Goal: Check status: Check status

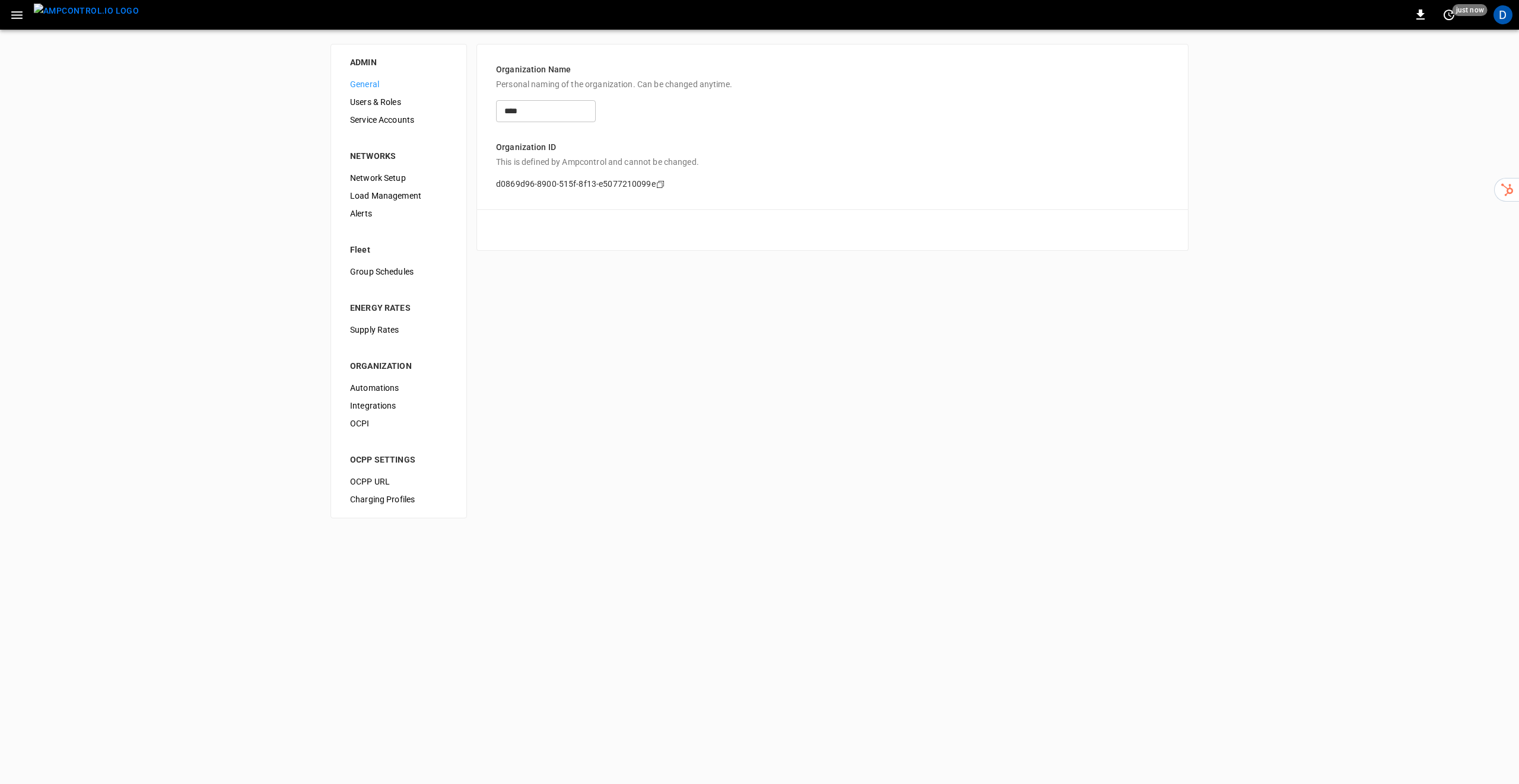
click at [1073, 510] on div "ADMIN General Users & Roles Service Accounts NETWORKS Network Setup Load Manage…" at bounding box center [759, 281] width 1519 height 503
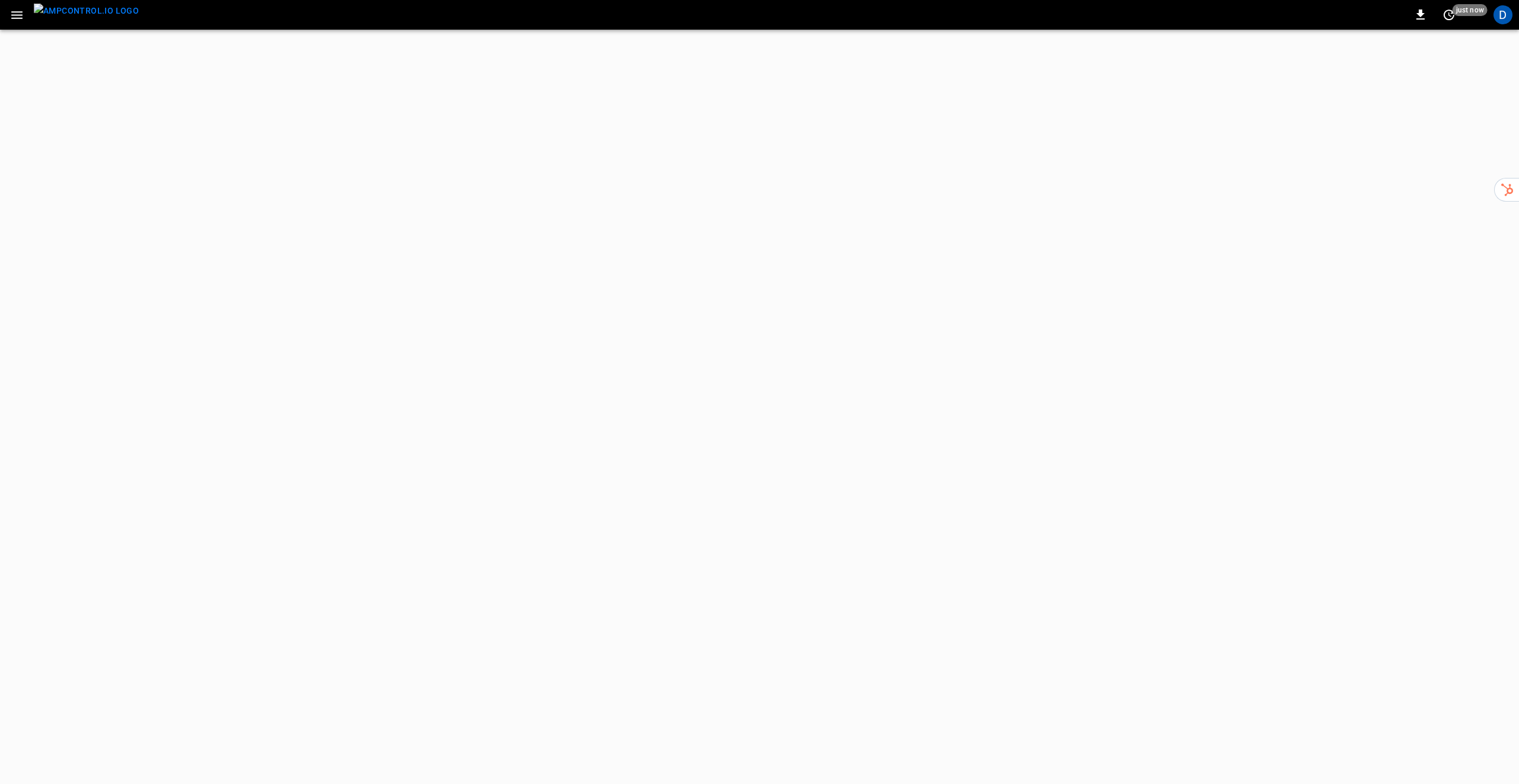
click at [14, 13] on icon "button" at bounding box center [17, 15] width 15 height 15
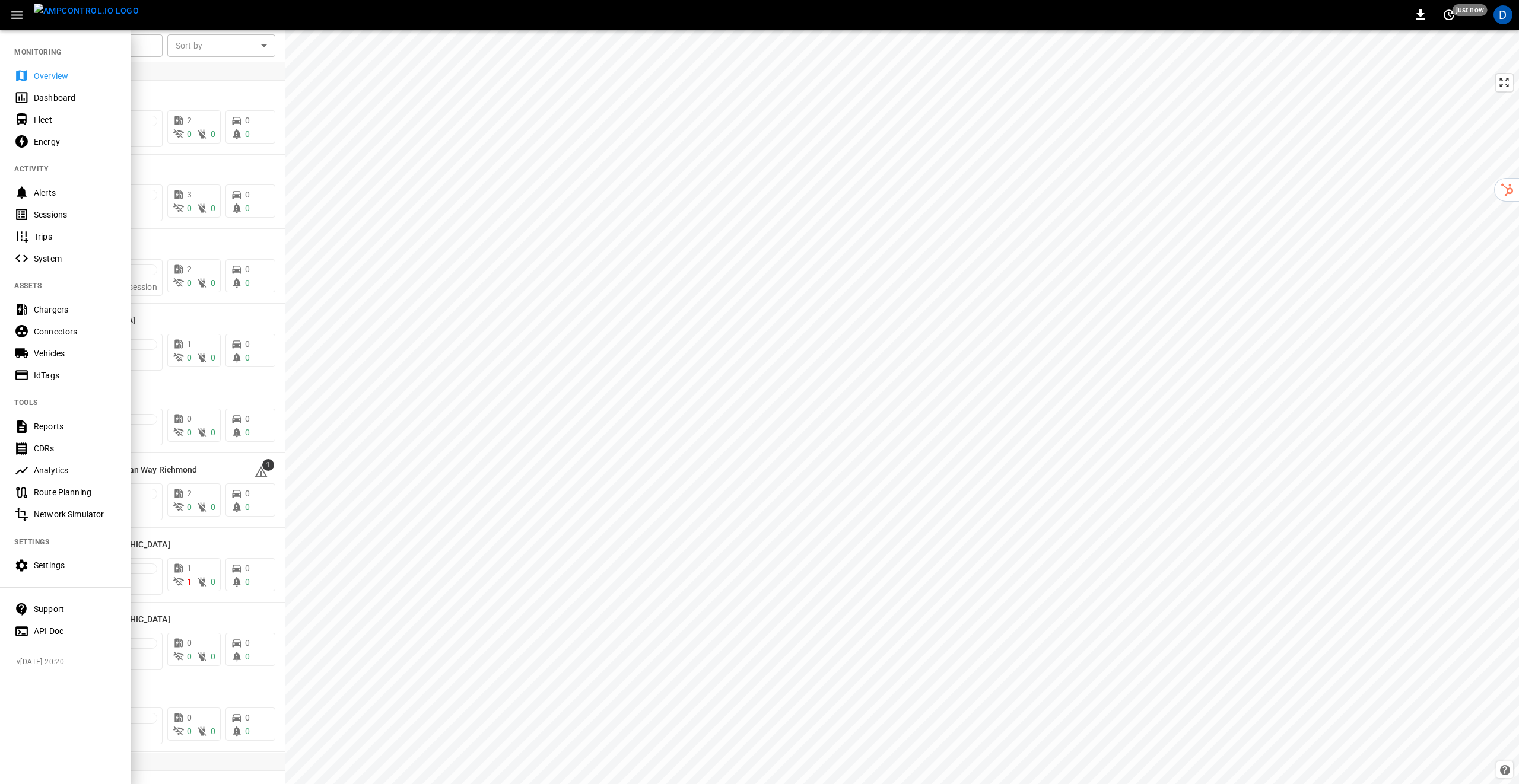
drag, startPoint x: 1184, startPoint y: 519, endPoint x: 1224, endPoint y: 512, distance: 40.6
click at [1185, 518] on div at bounding box center [759, 392] width 1519 height 784
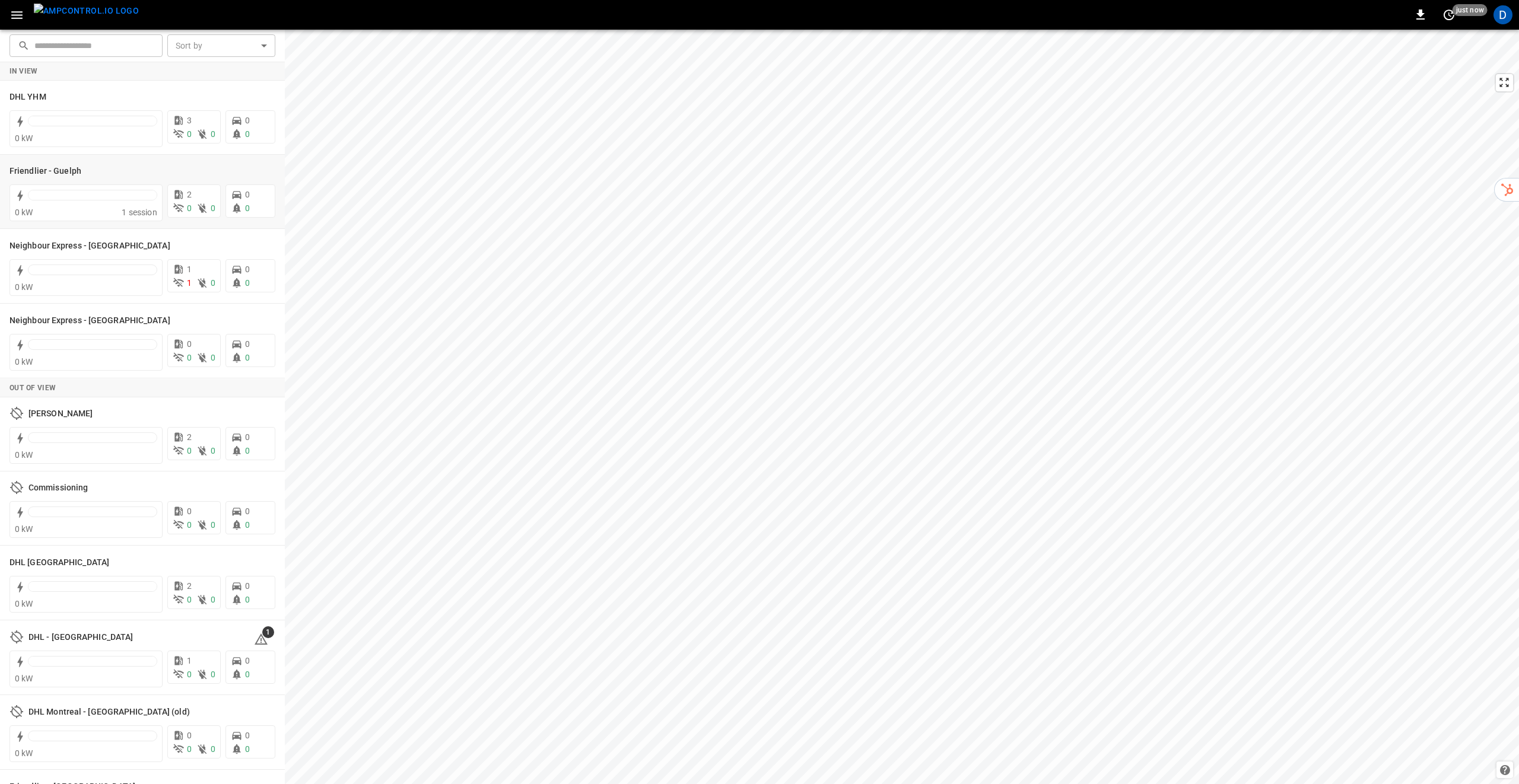
click at [74, 170] on p "See Energy Overview" at bounding box center [85, 168] width 78 height 12
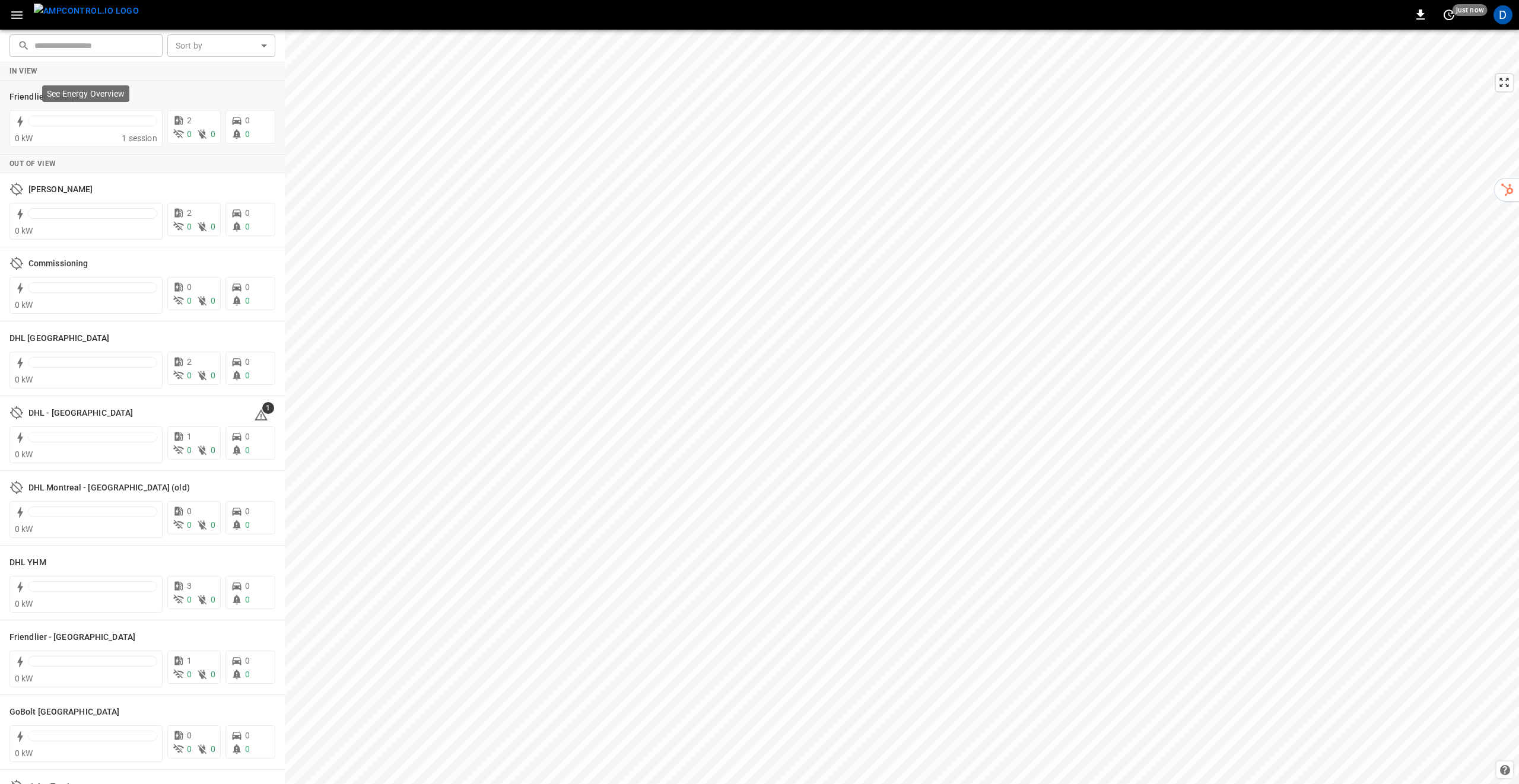
click at [126, 88] on div "See Energy Overview" at bounding box center [86, 93] width 87 height 16
click at [192, 137] on div "0 0" at bounding box center [194, 134] width 43 height 13
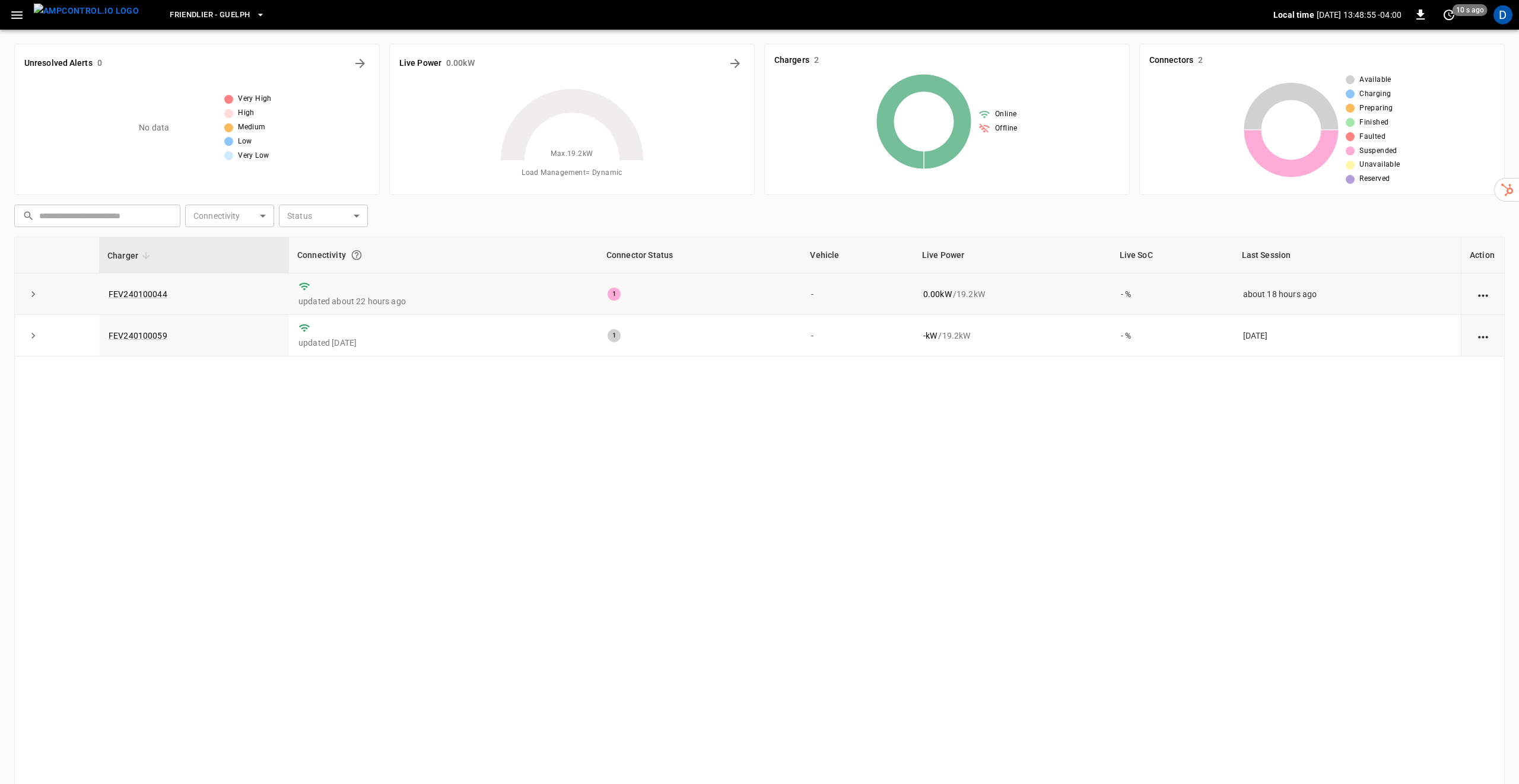
click at [694, 298] on div "1" at bounding box center [700, 294] width 184 height 13
click at [1460, 15] on span "20 s ago" at bounding box center [1469, 10] width 35 height 12
click at [1414, 37] on li "Refresh now" at bounding box center [1410, 38] width 94 height 20
click at [1418, 76] on li "Update every 30 sec" at bounding box center [1410, 78] width 94 height 20
click at [624, 464] on div "Charger Connectivity Connector Status Vehicle Live Power Live SoC Last Session …" at bounding box center [760, 511] width 1491 height 549
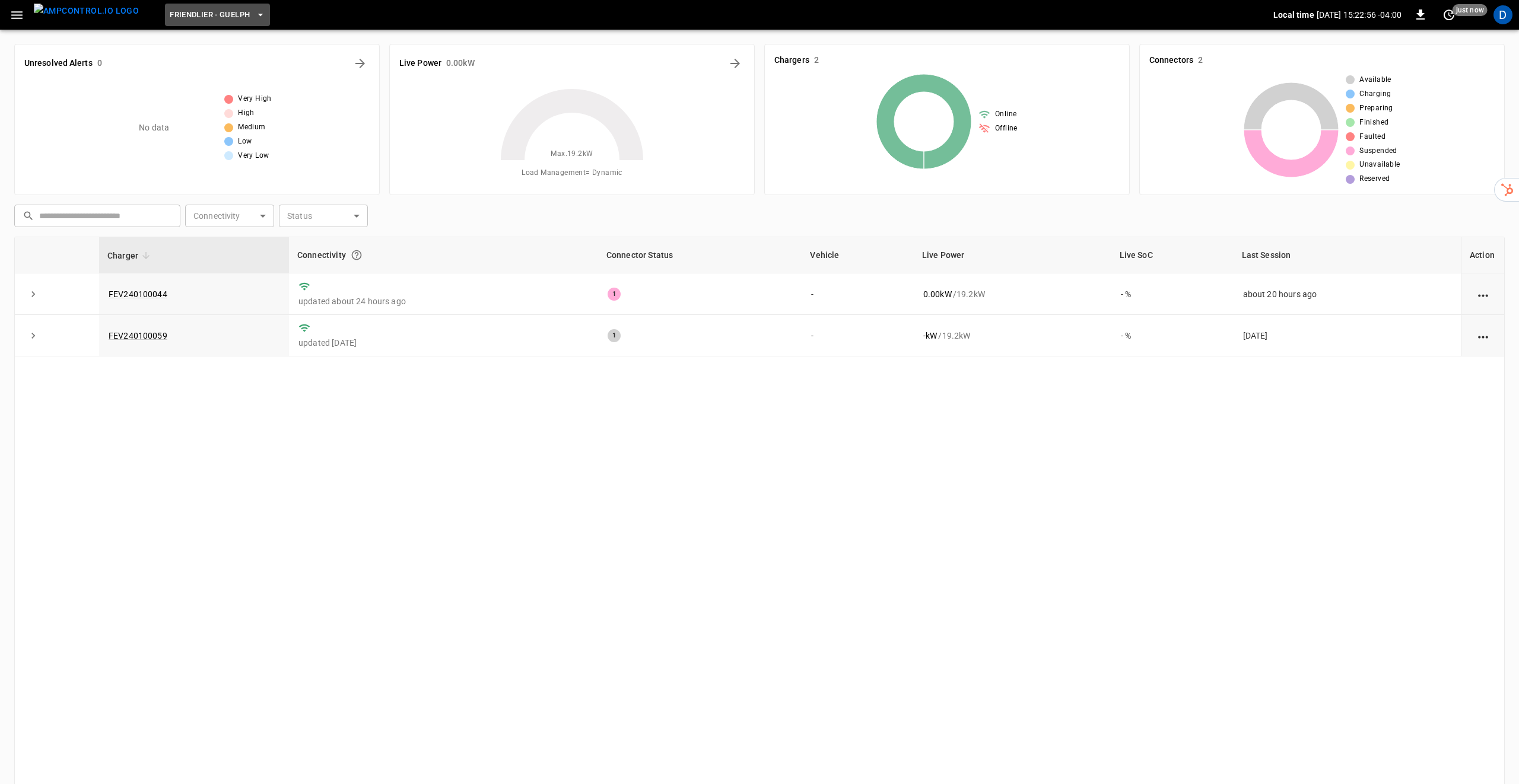
click at [216, 10] on span "Friendlier - Guelph" at bounding box center [210, 15] width 80 height 14
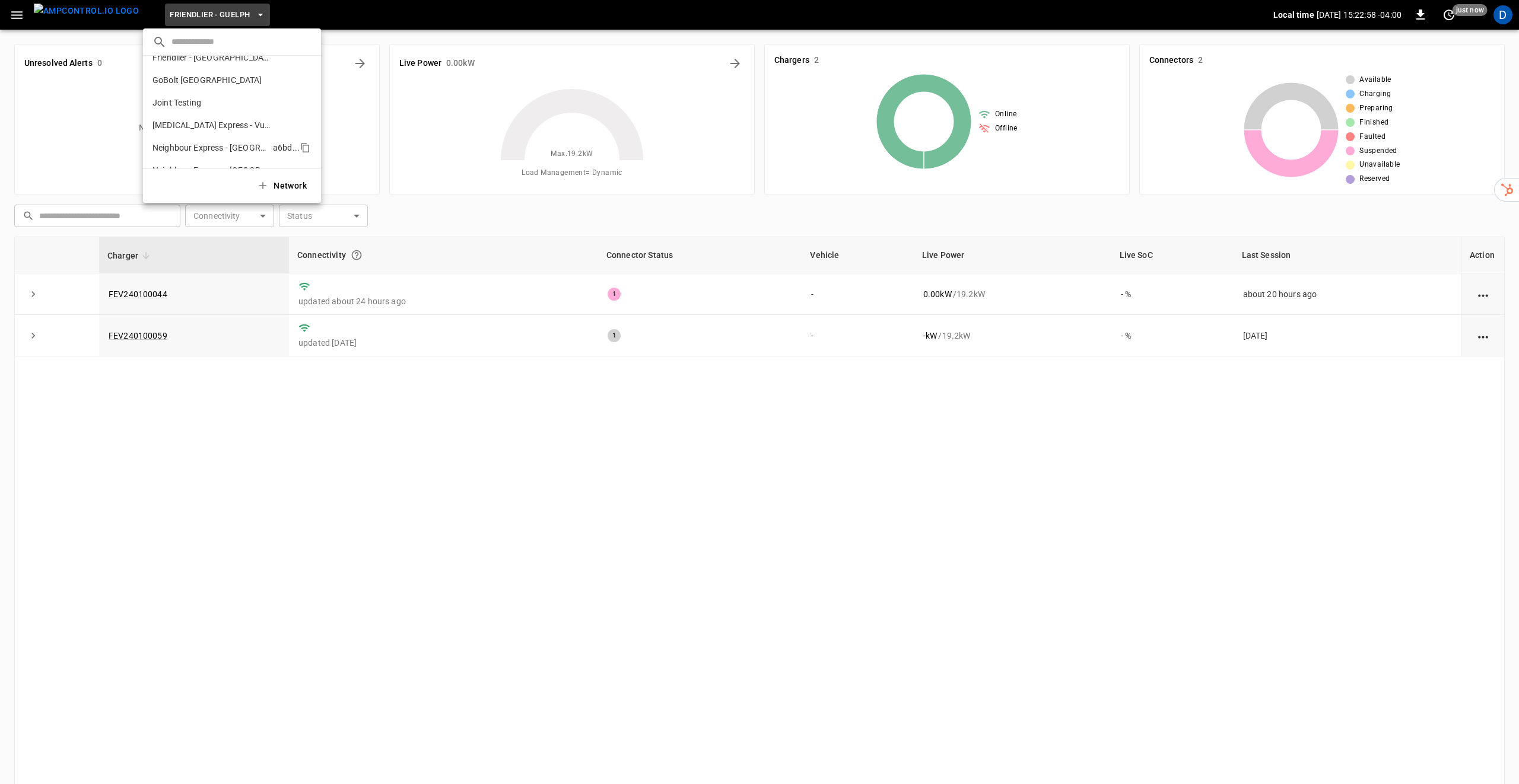
scroll to position [213, 0]
drag, startPoint x: 220, startPoint y: 107, endPoint x: 232, endPoint y: 126, distance: 22.5
click at [219, 107] on p "Neighbour Express - [GEOGRAPHIC_DATA]" at bounding box center [210, 107] width 115 height 12
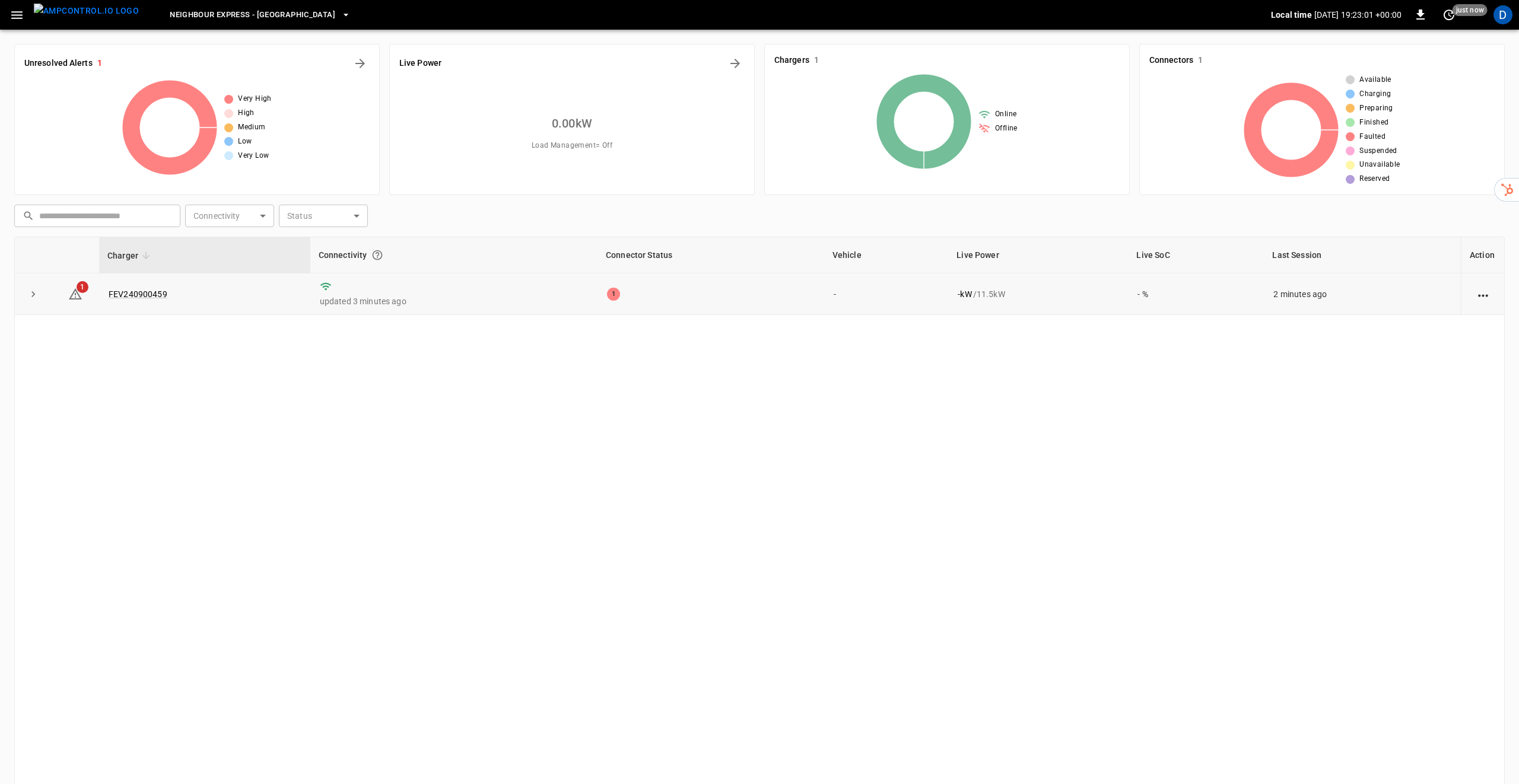
click at [607, 296] on div "1" at bounding box center [613, 294] width 13 height 13
click at [72, 292] on icon at bounding box center [75, 294] width 15 height 15
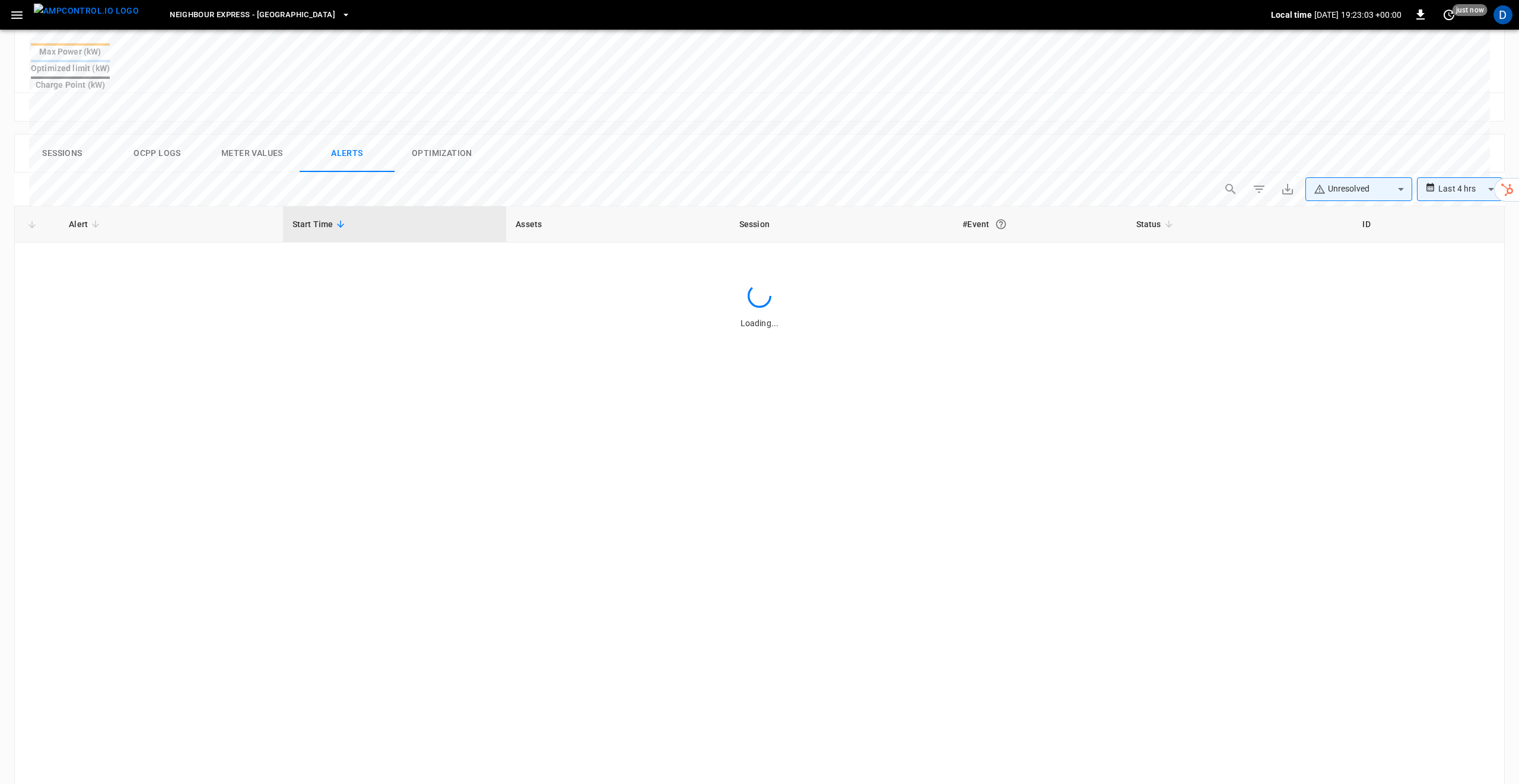
scroll to position [485, 0]
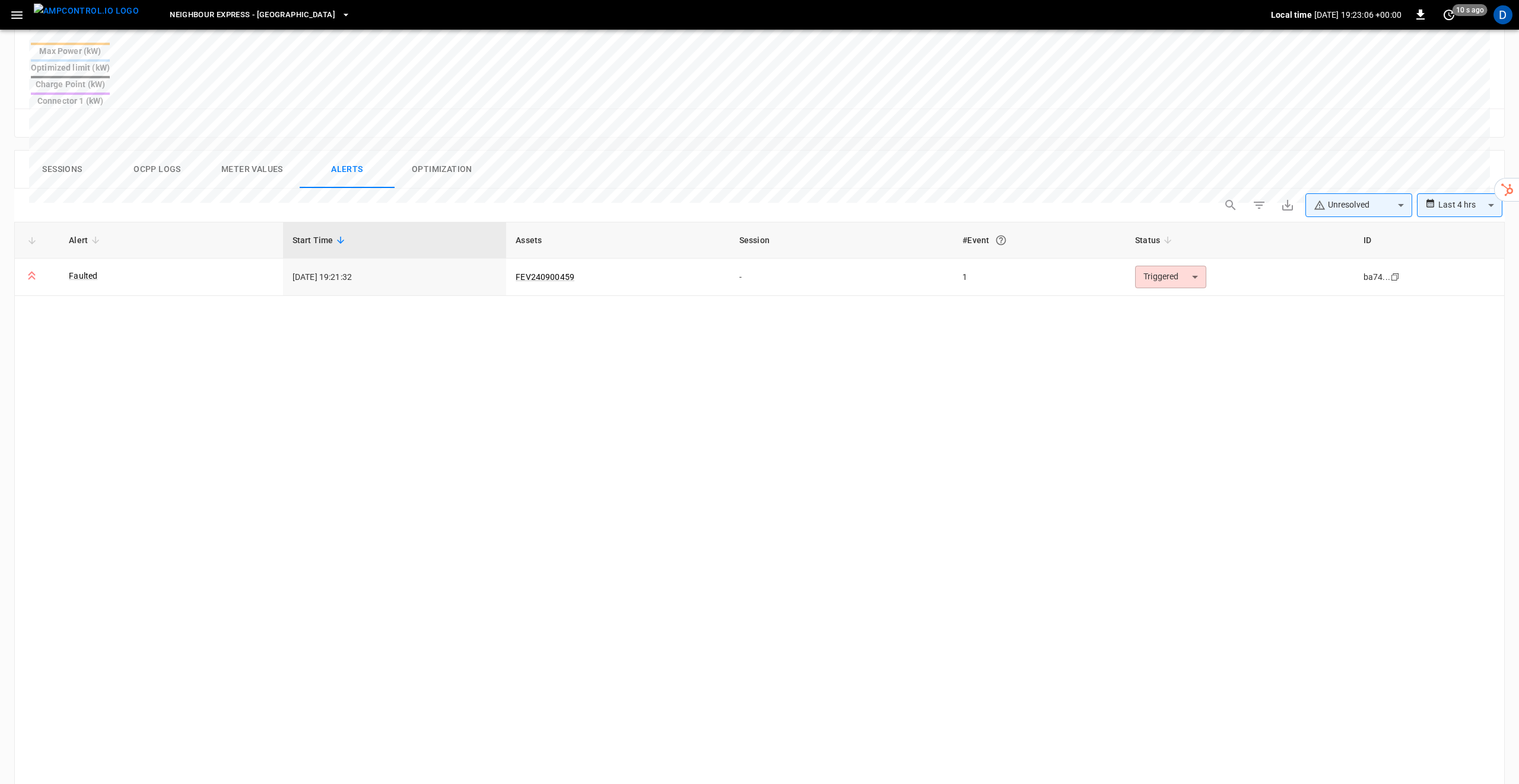
drag, startPoint x: 84, startPoint y: 233, endPoint x: 115, endPoint y: 242, distance: 32.3
click at [84, 270] on link "Faulted" at bounding box center [83, 276] width 28 height 12
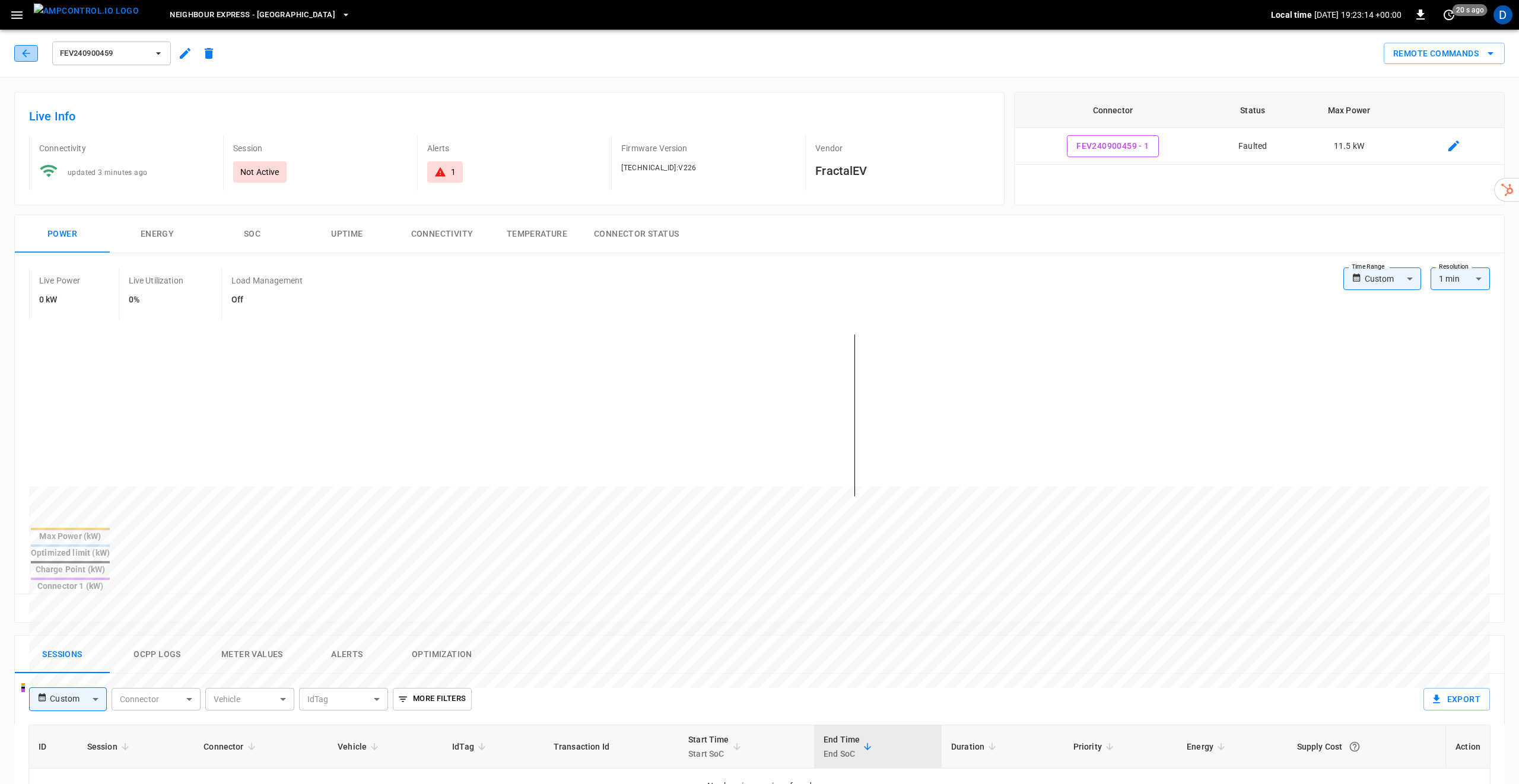
click at [29, 53] on icon "button" at bounding box center [26, 53] width 12 height 12
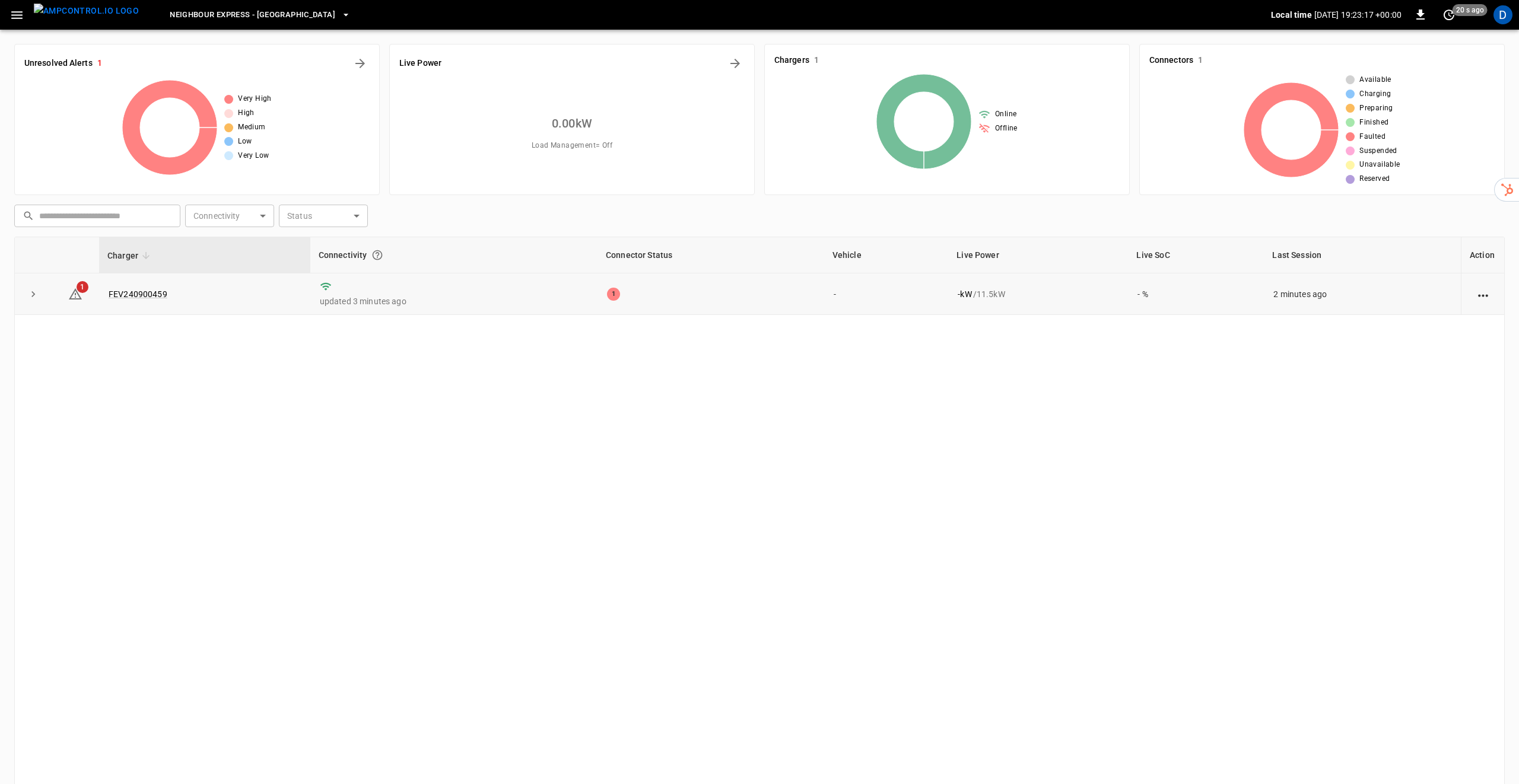
click at [35, 290] on icon "expand row" at bounding box center [33, 294] width 12 height 12
drag, startPoint x: 596, startPoint y: 336, endPoint x: 606, endPoint y: 336, distance: 10.0
click at [599, 336] on td "1" at bounding box center [703, 332] width 223 height 35
drag, startPoint x: 615, startPoint y: 333, endPoint x: 520, endPoint y: 315, distance: 96.7
click at [614, 332] on div "1" at bounding box center [703, 332] width 203 height 13
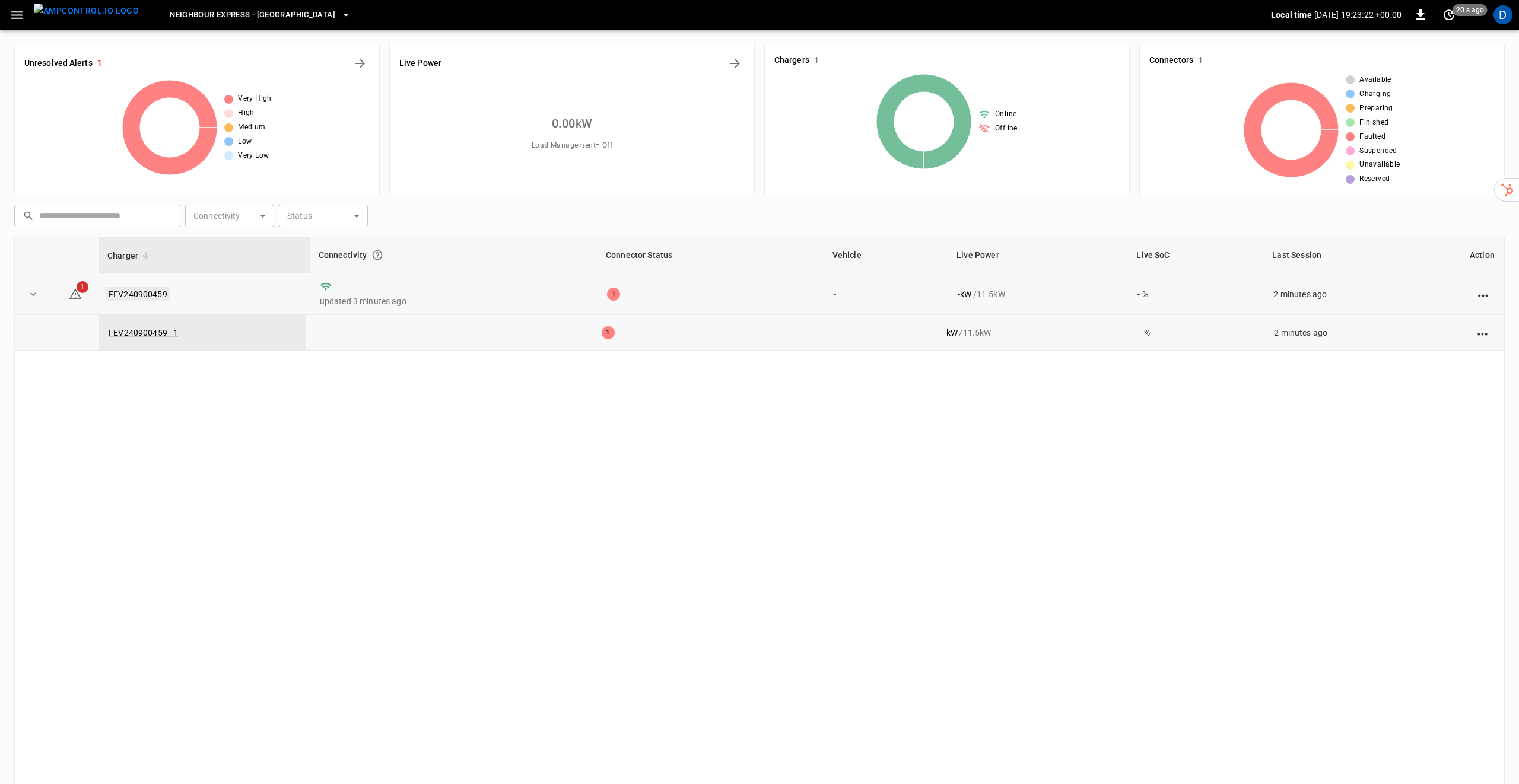
click at [124, 295] on link "FEV240900459" at bounding box center [138, 294] width 64 height 15
click at [37, 292] on icon "expand row" at bounding box center [33, 294] width 12 height 12
click at [138, 332] on link "FEV240900459 - 1" at bounding box center [143, 332] width 74 height 15
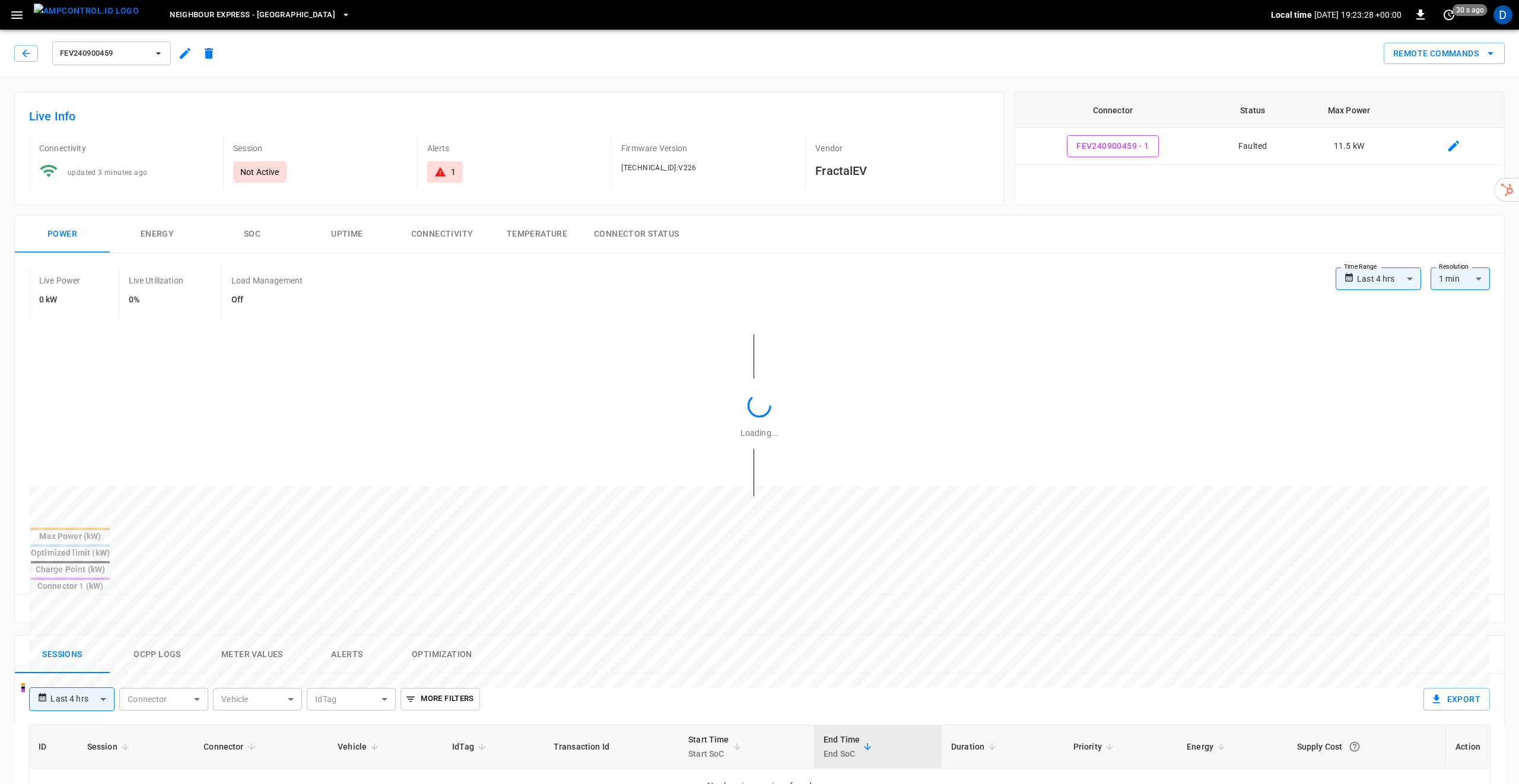
type input "**********"
click at [461, 173] on div "1" at bounding box center [445, 172] width 35 height 21
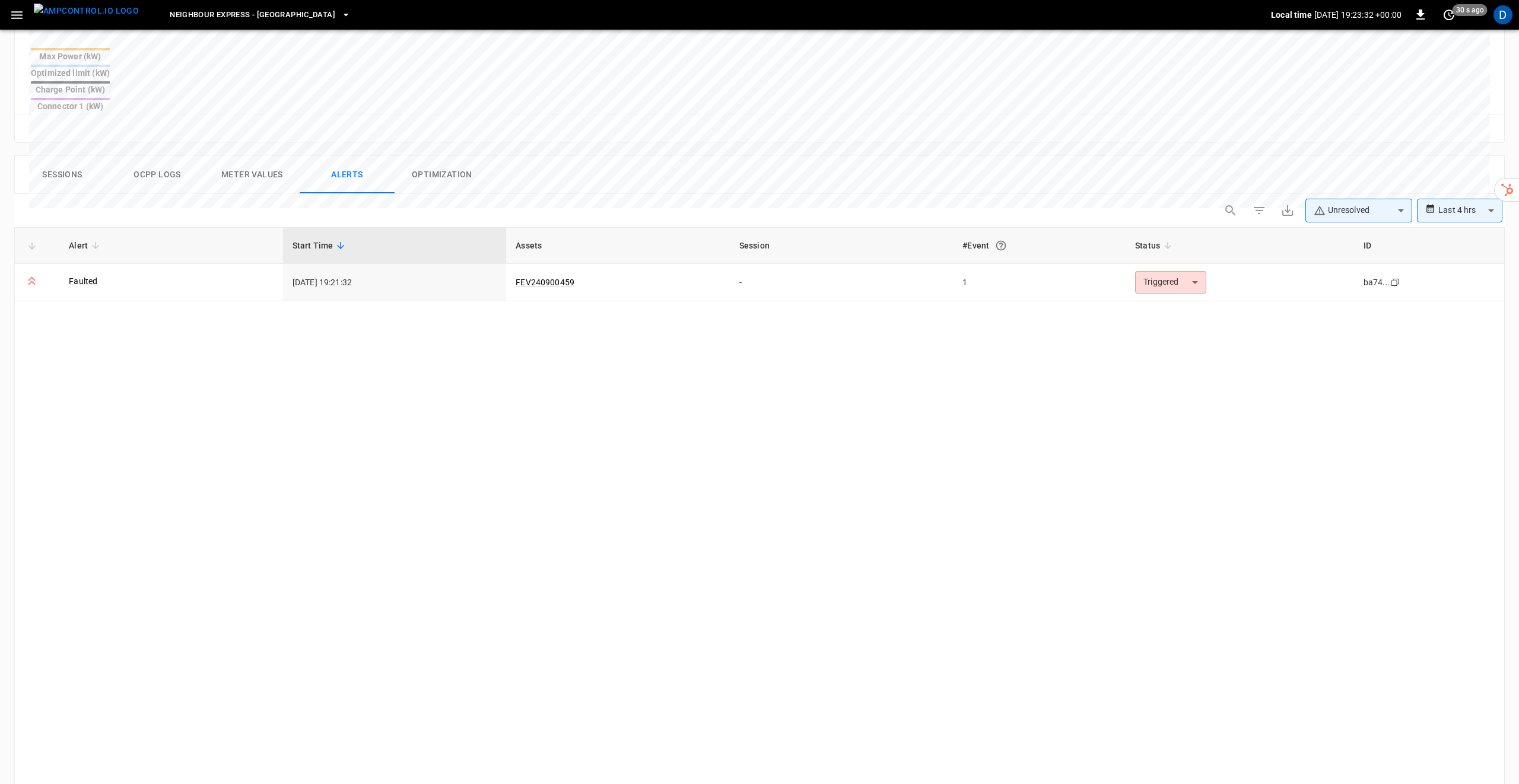
scroll to position [495, 0]
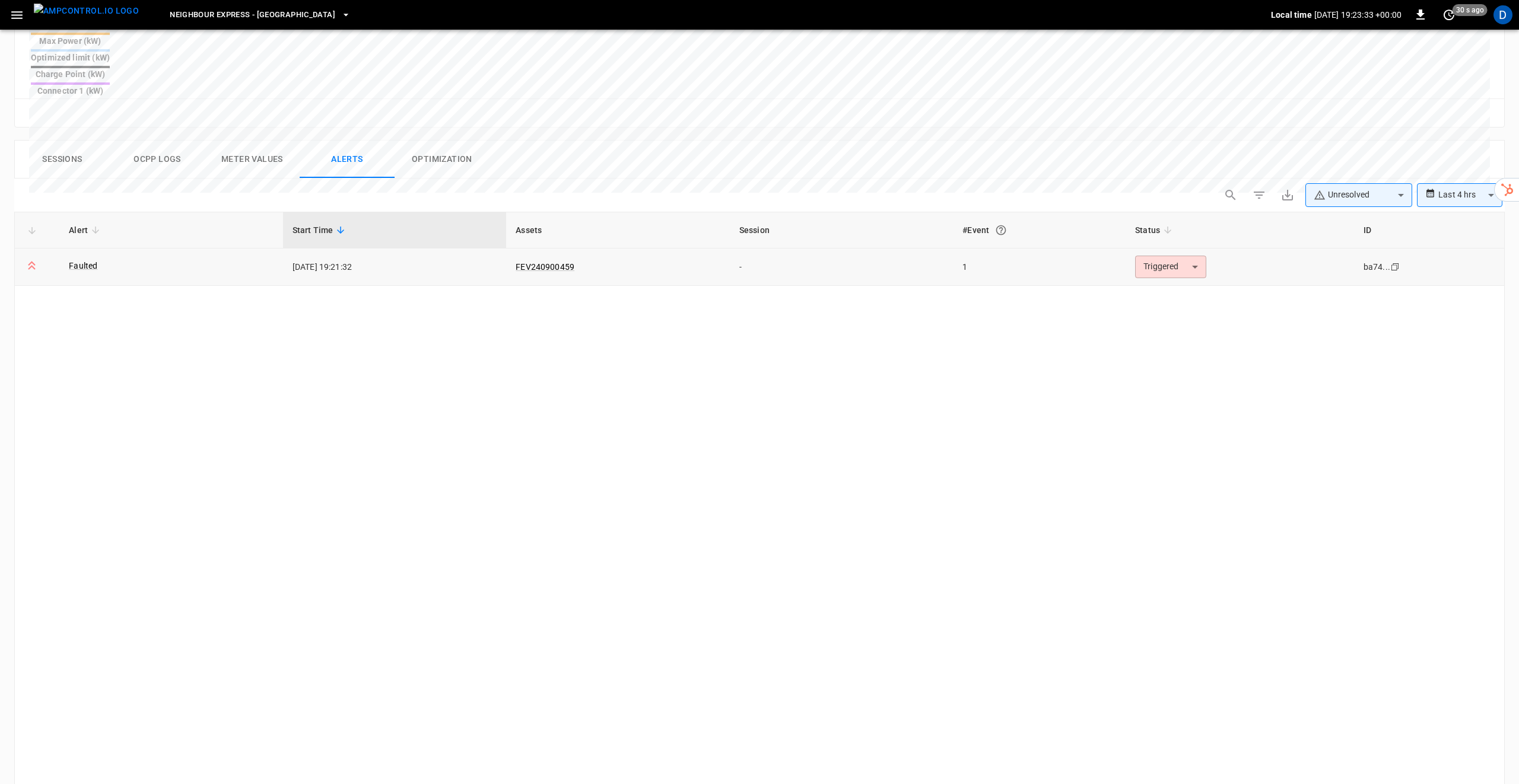
click at [1154, 230] on body "**********" at bounding box center [759, 207] width 1519 height 1404
click at [1159, 255] on li "Resolved" at bounding box center [1169, 255] width 75 height 21
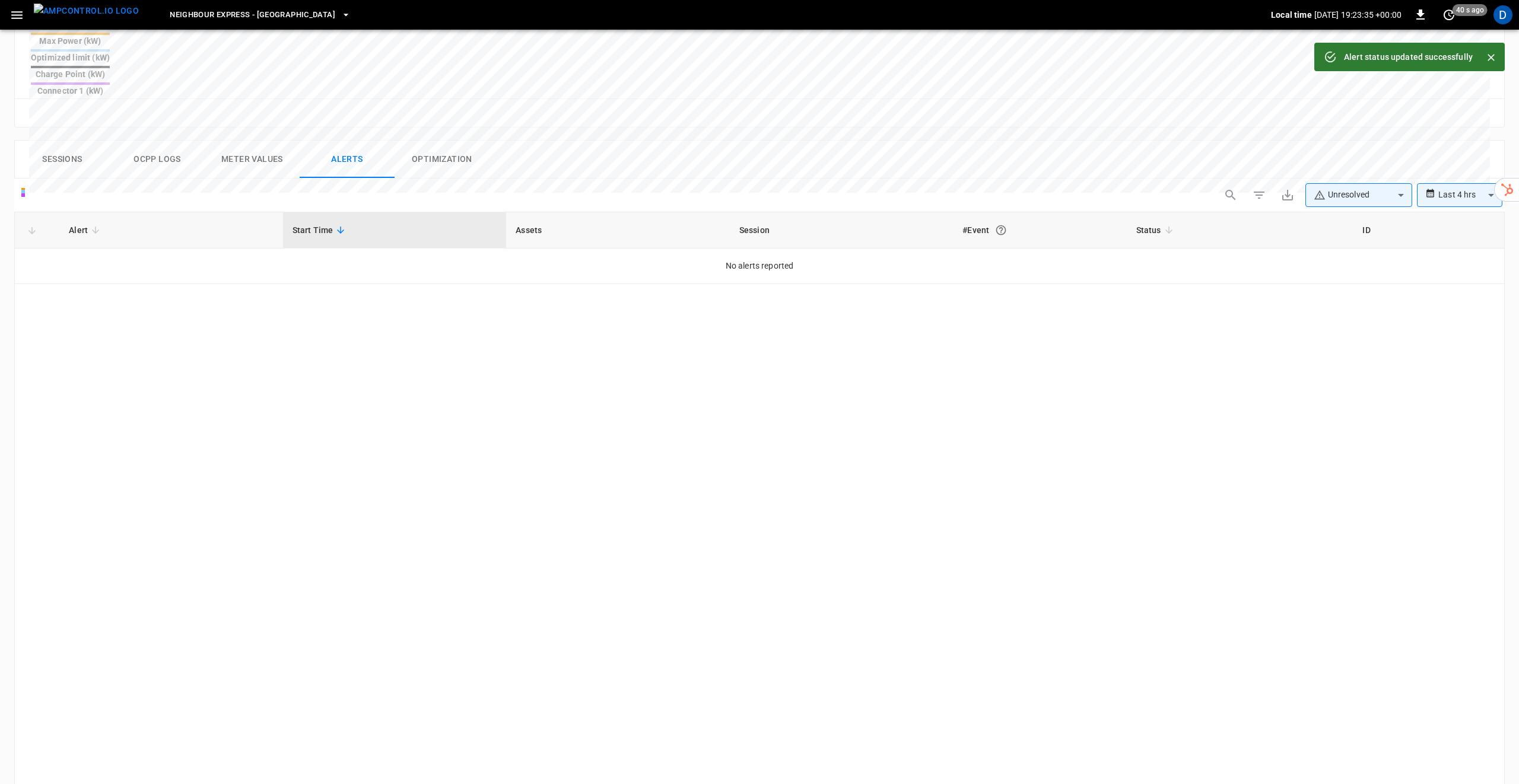
scroll to position [0, 0]
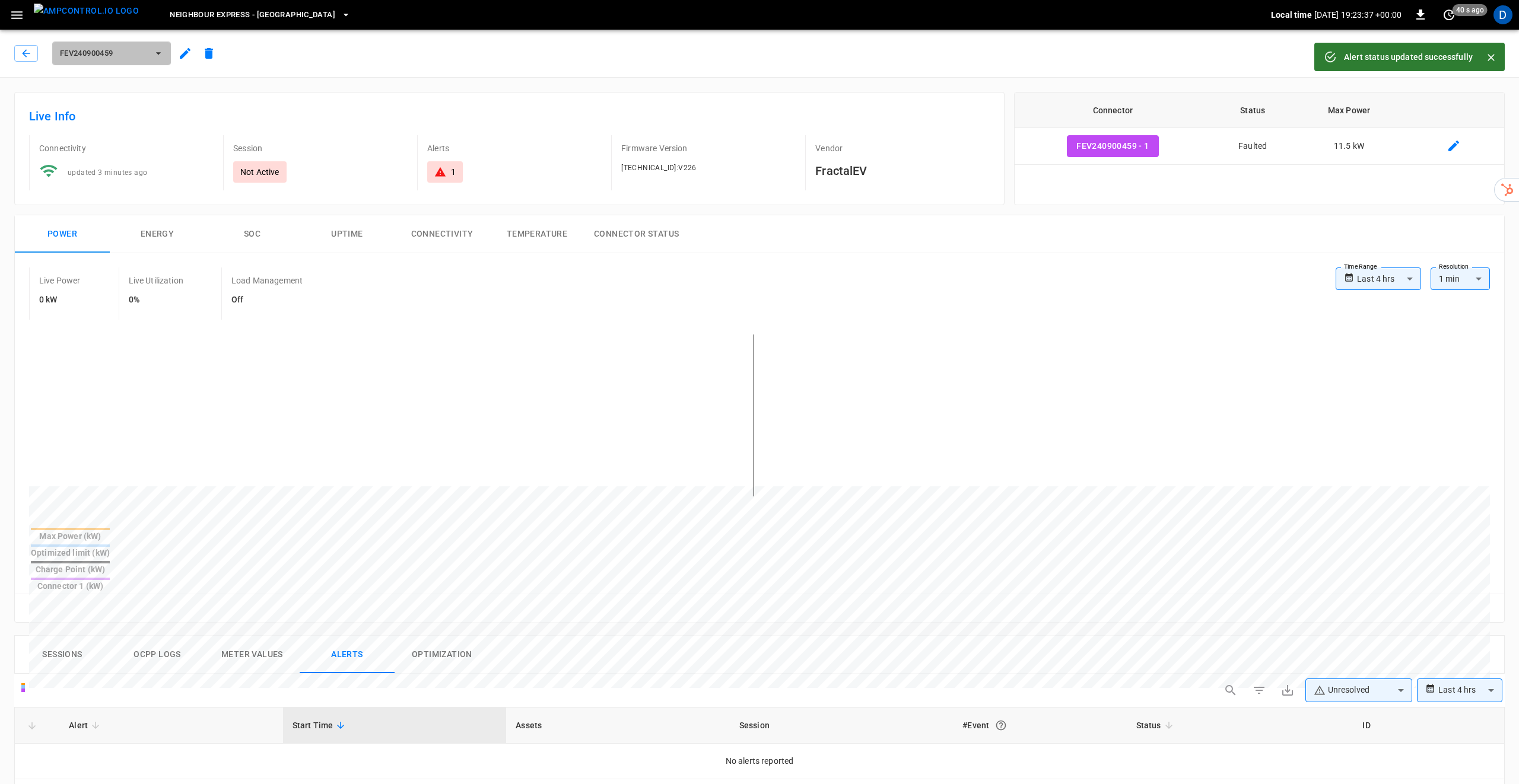
click at [127, 53] on span "FEV240900459" at bounding box center [103, 54] width 88 height 14
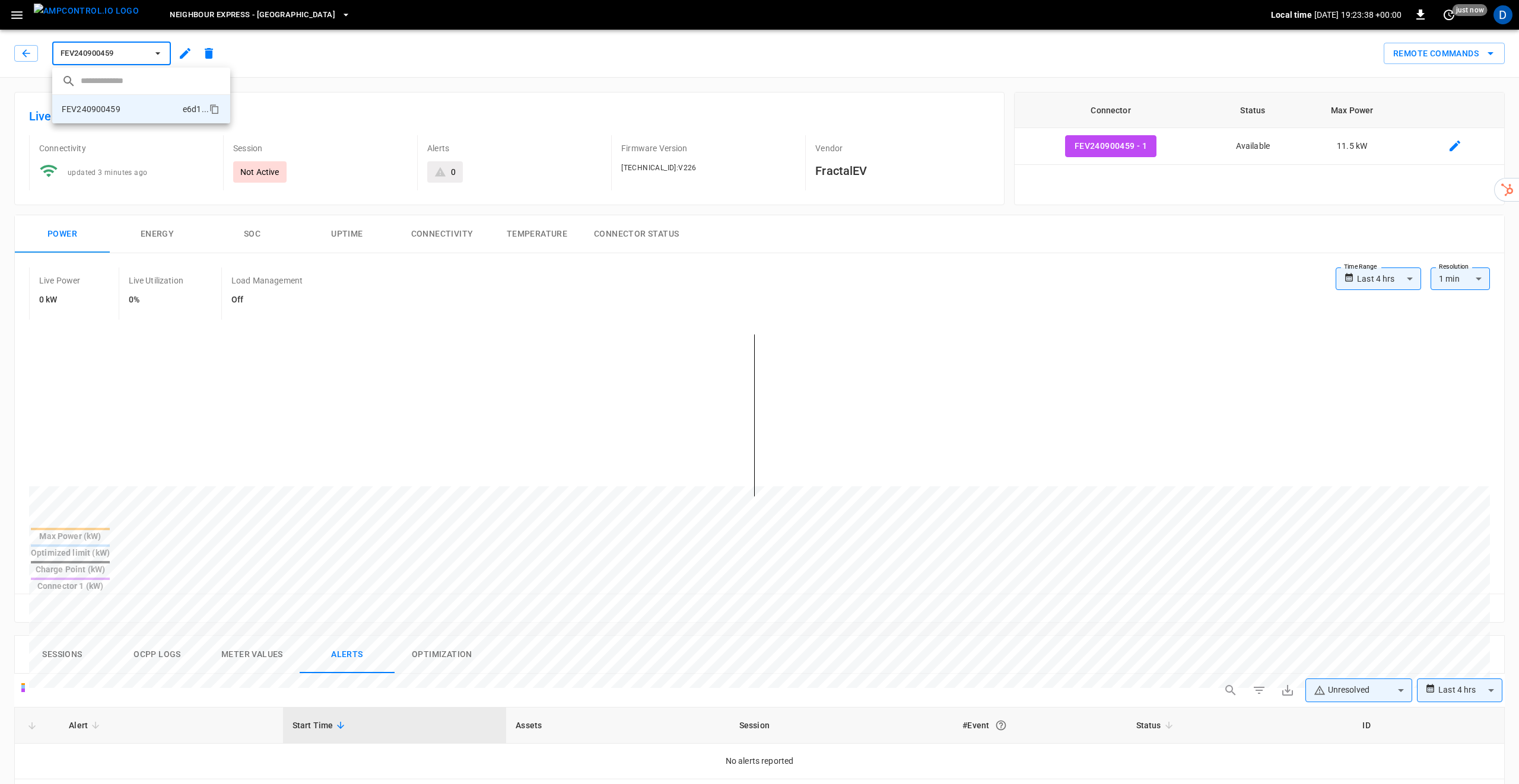
click at [28, 51] on div at bounding box center [759, 392] width 1519 height 784
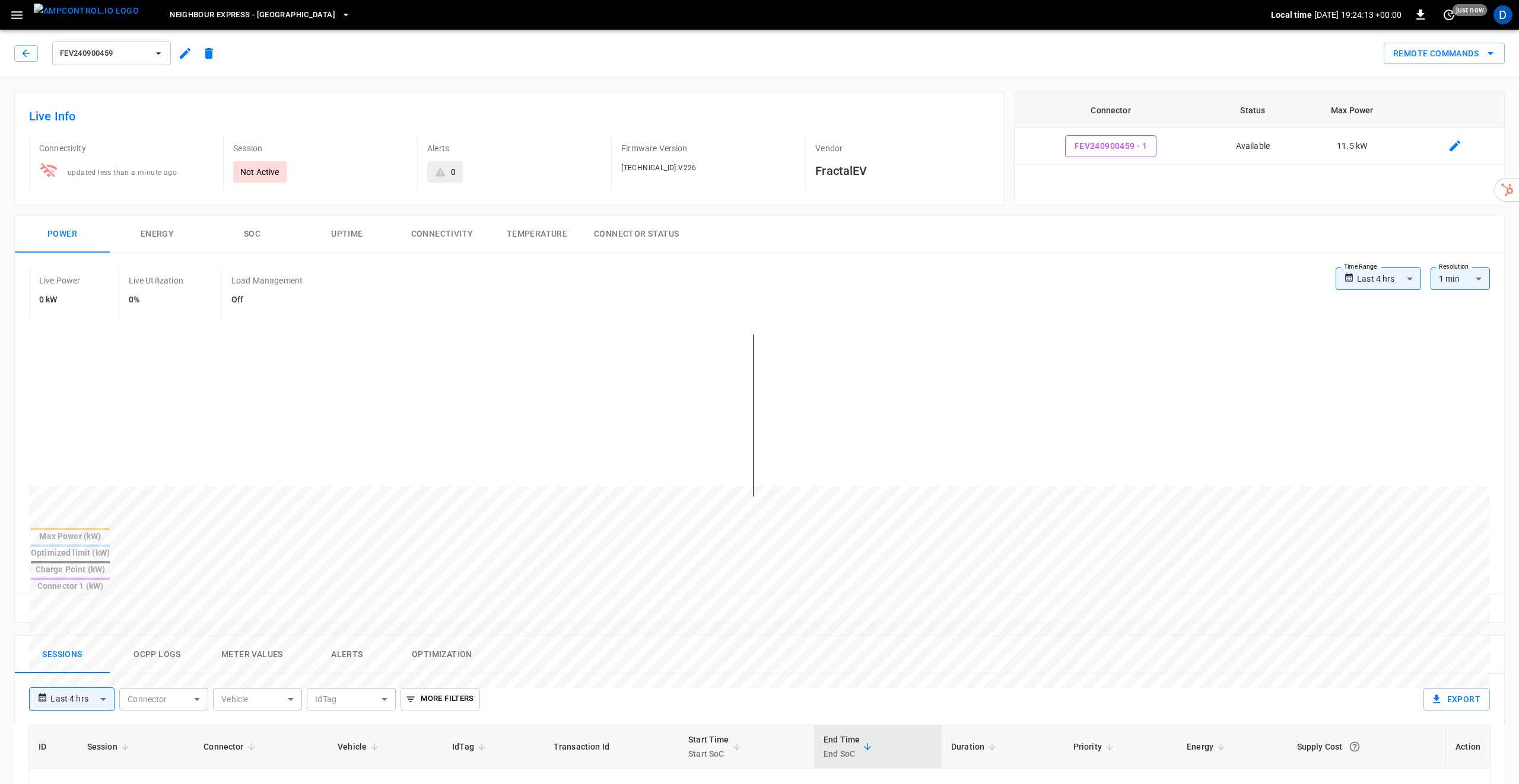
type input "**********"
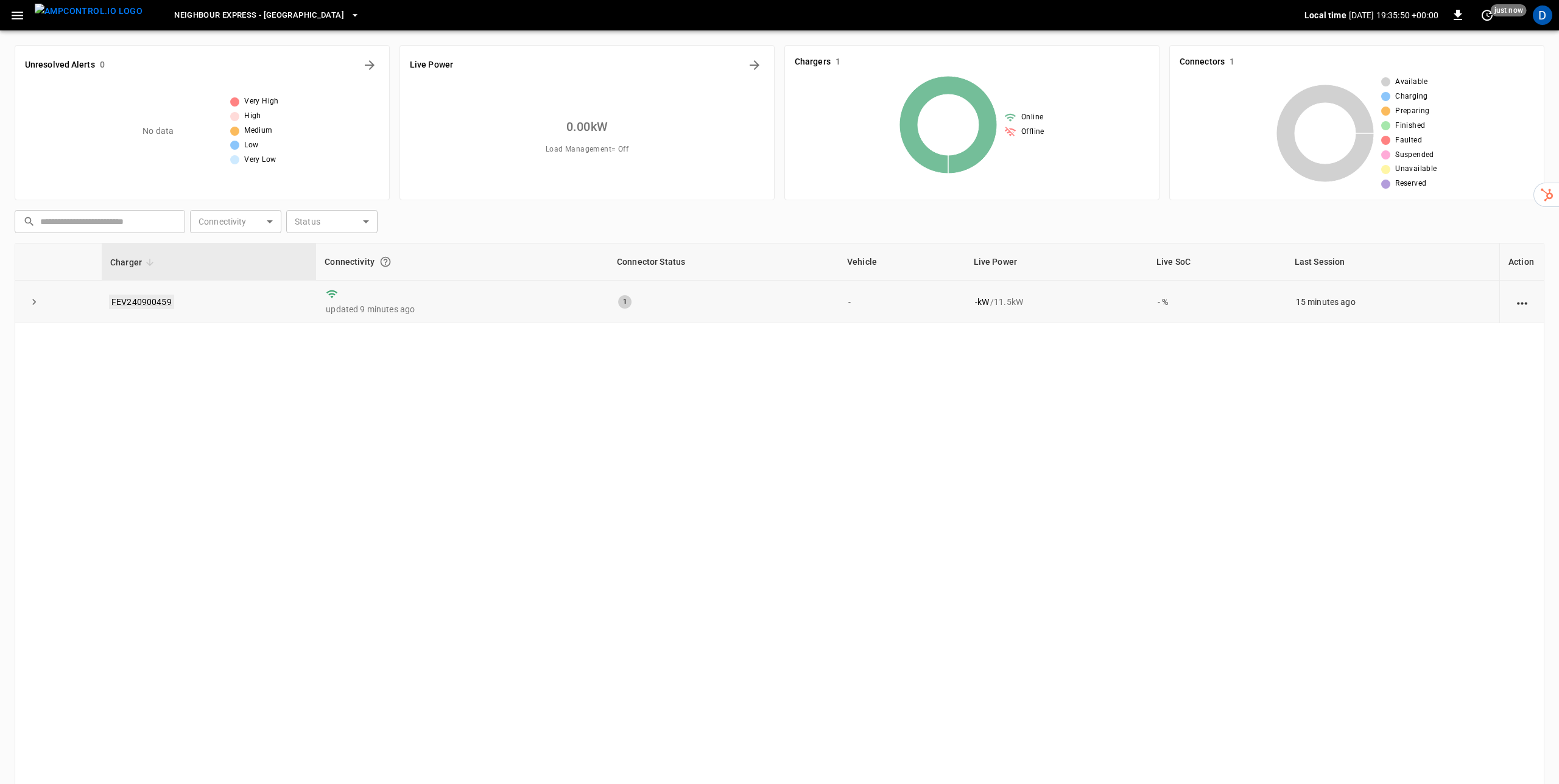
click at [156, 302] on link "FEV240900459" at bounding box center [141, 302] width 65 height 15
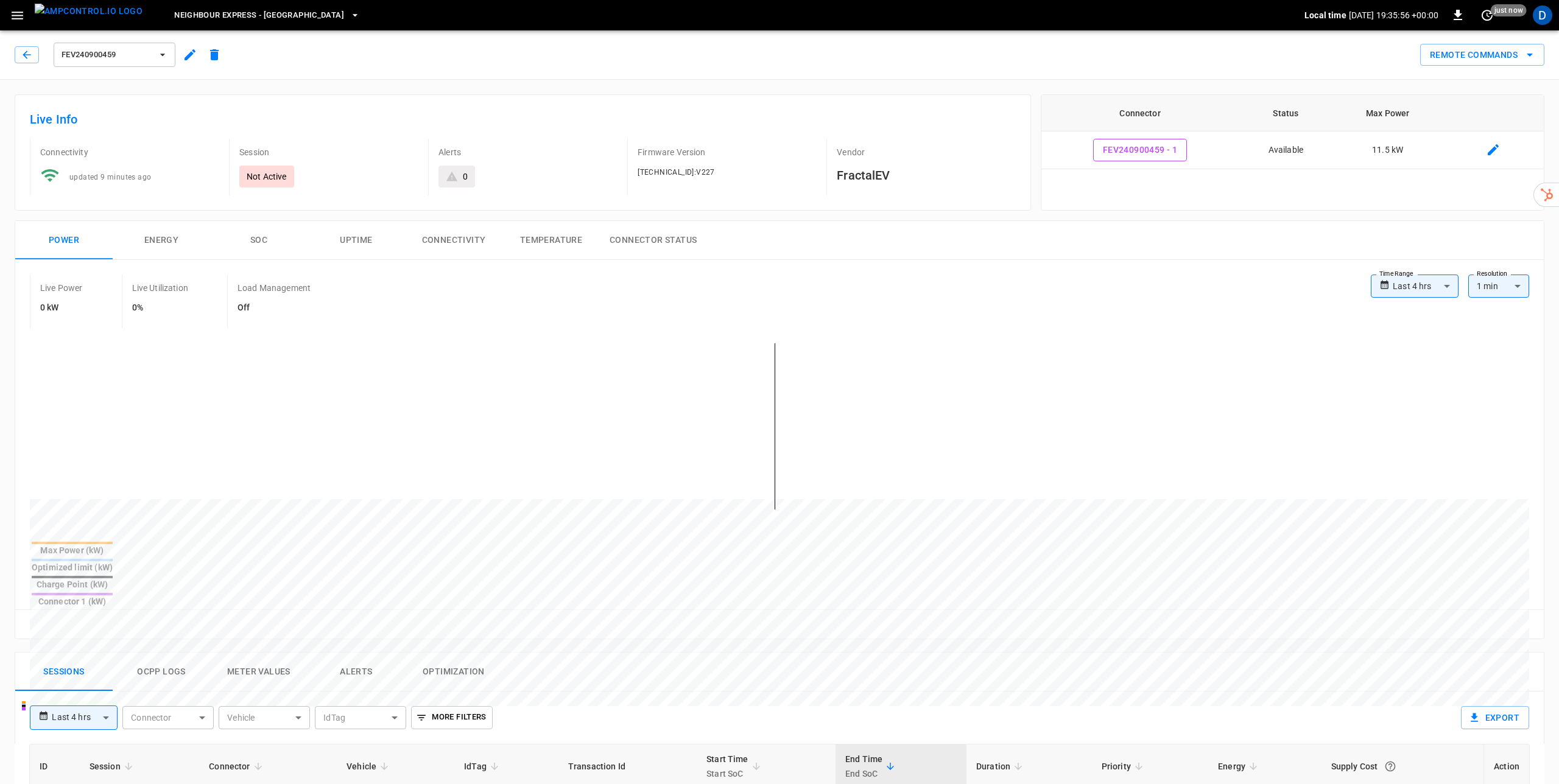
click at [158, 237] on button "Energy" at bounding box center [161, 240] width 97 height 39
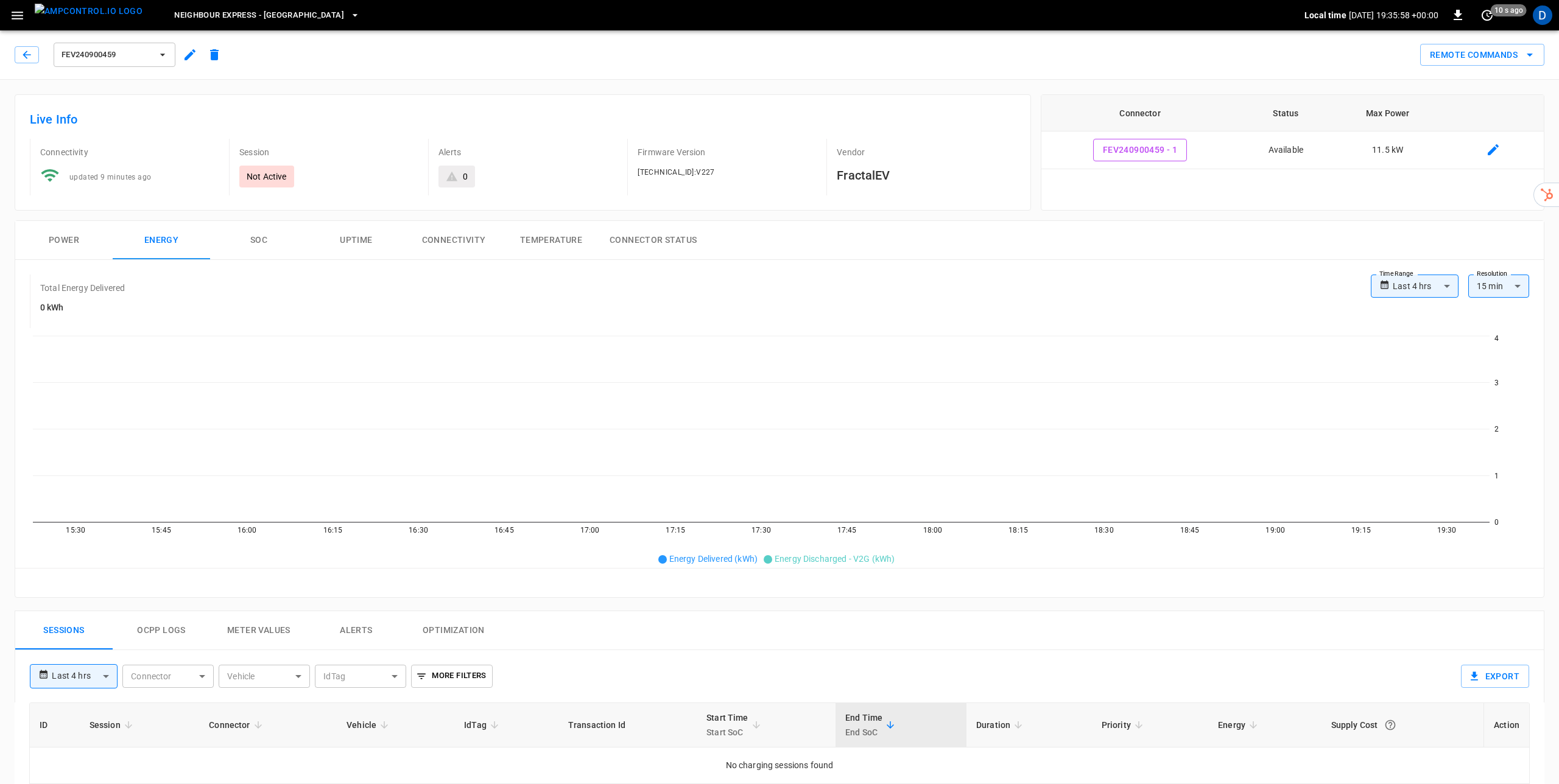
click at [1440, 286] on body "**********" at bounding box center [779, 649] width 1559 height 1298
click at [1427, 355] on li "Last 48 hrs" at bounding box center [1414, 352] width 87 height 20
type input "**********"
type input "**"
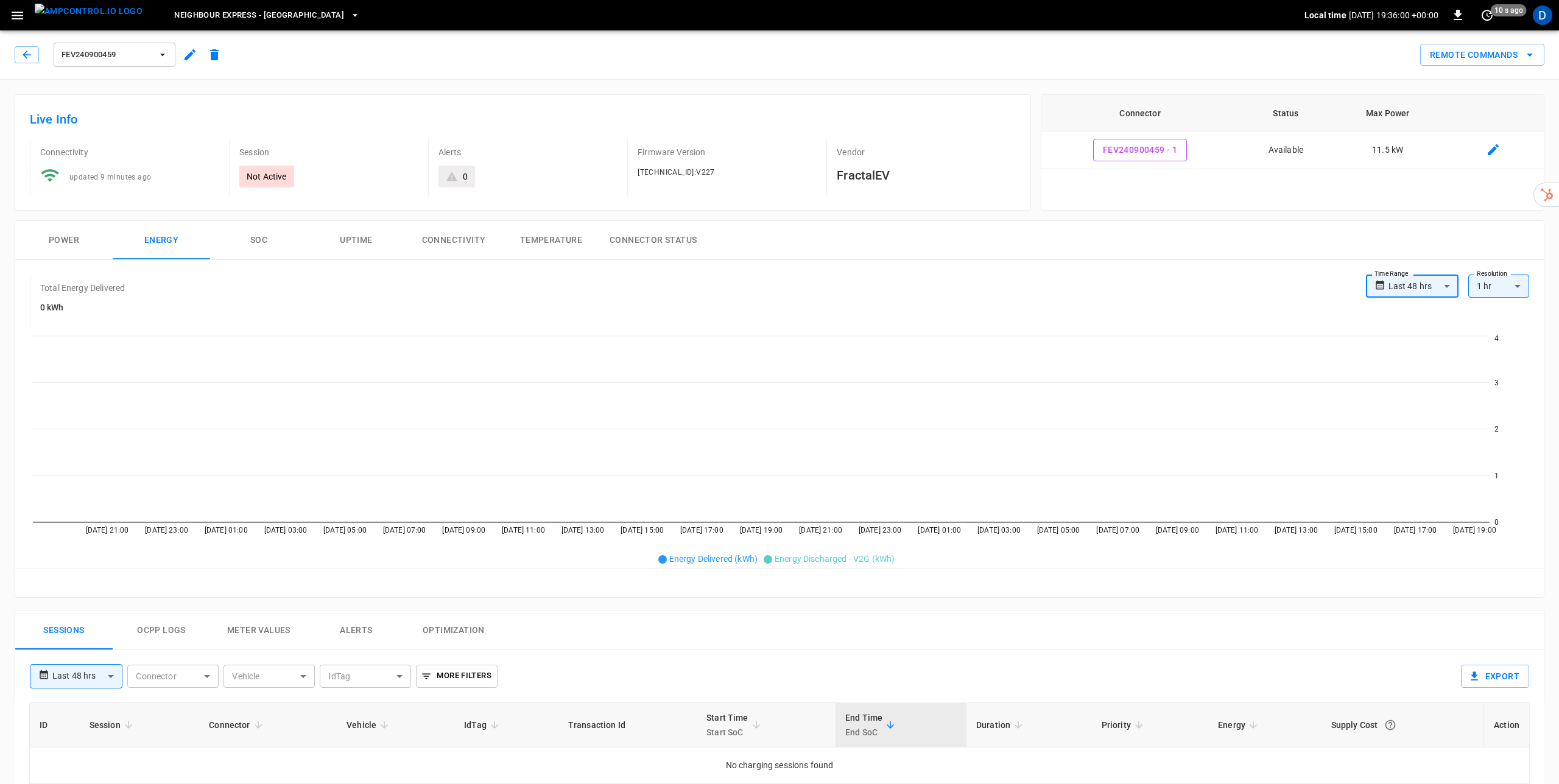
click at [1428, 287] on body "**********" at bounding box center [779, 649] width 1559 height 1298
click at [1422, 388] on li "Last 14 days" at bounding box center [1412, 392] width 93 height 20
type input "**********"
type input "**"
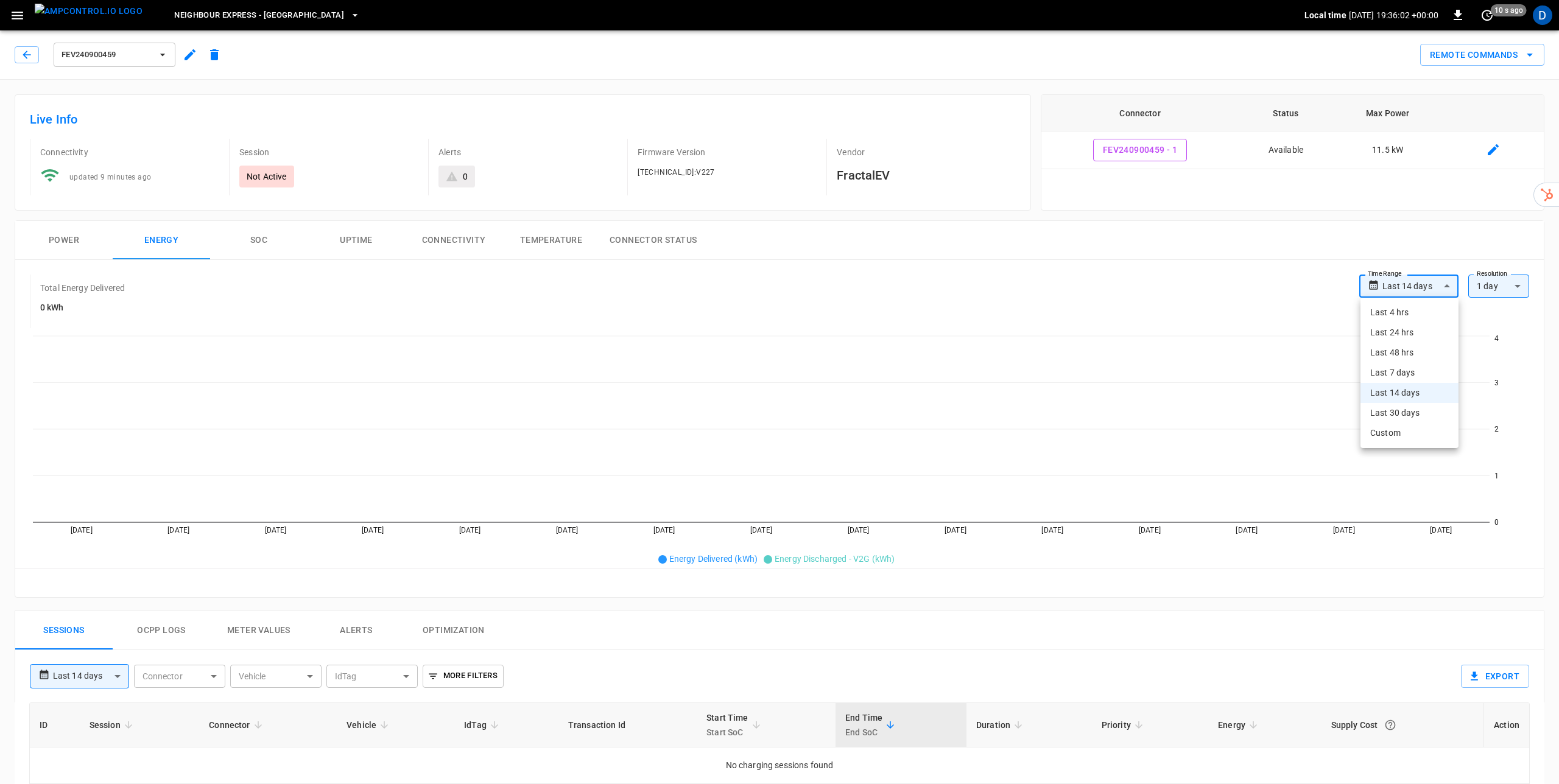
drag, startPoint x: 1427, startPoint y: 284, endPoint x: 1424, endPoint y: 405, distance: 121.0
click at [1426, 287] on body "**********" at bounding box center [779, 649] width 1559 height 1298
click at [1421, 418] on li "Last 30 days" at bounding box center [1409, 412] width 98 height 20
type input "**********"
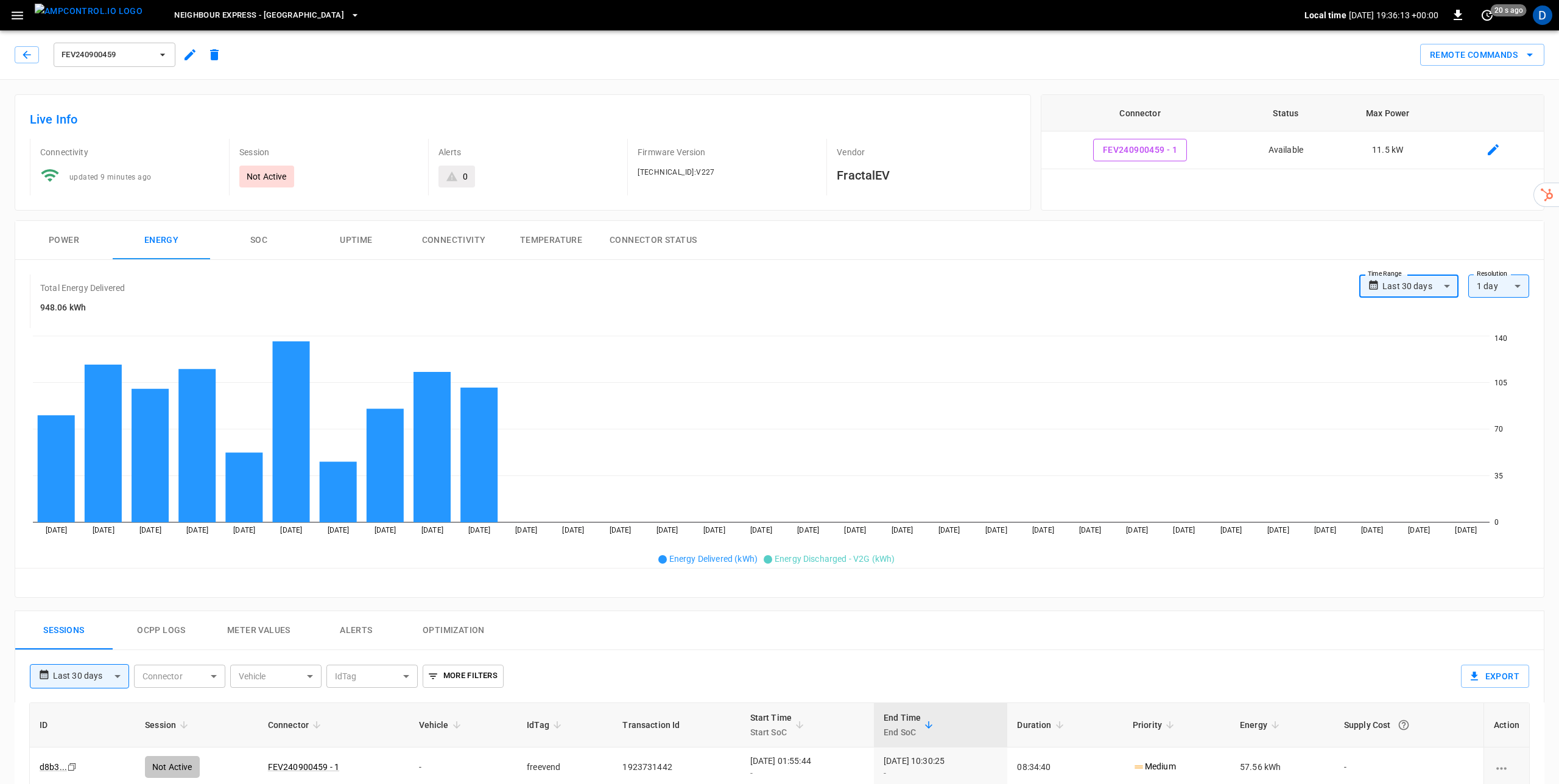
click at [685, 239] on button "Connector Status" at bounding box center [653, 240] width 107 height 39
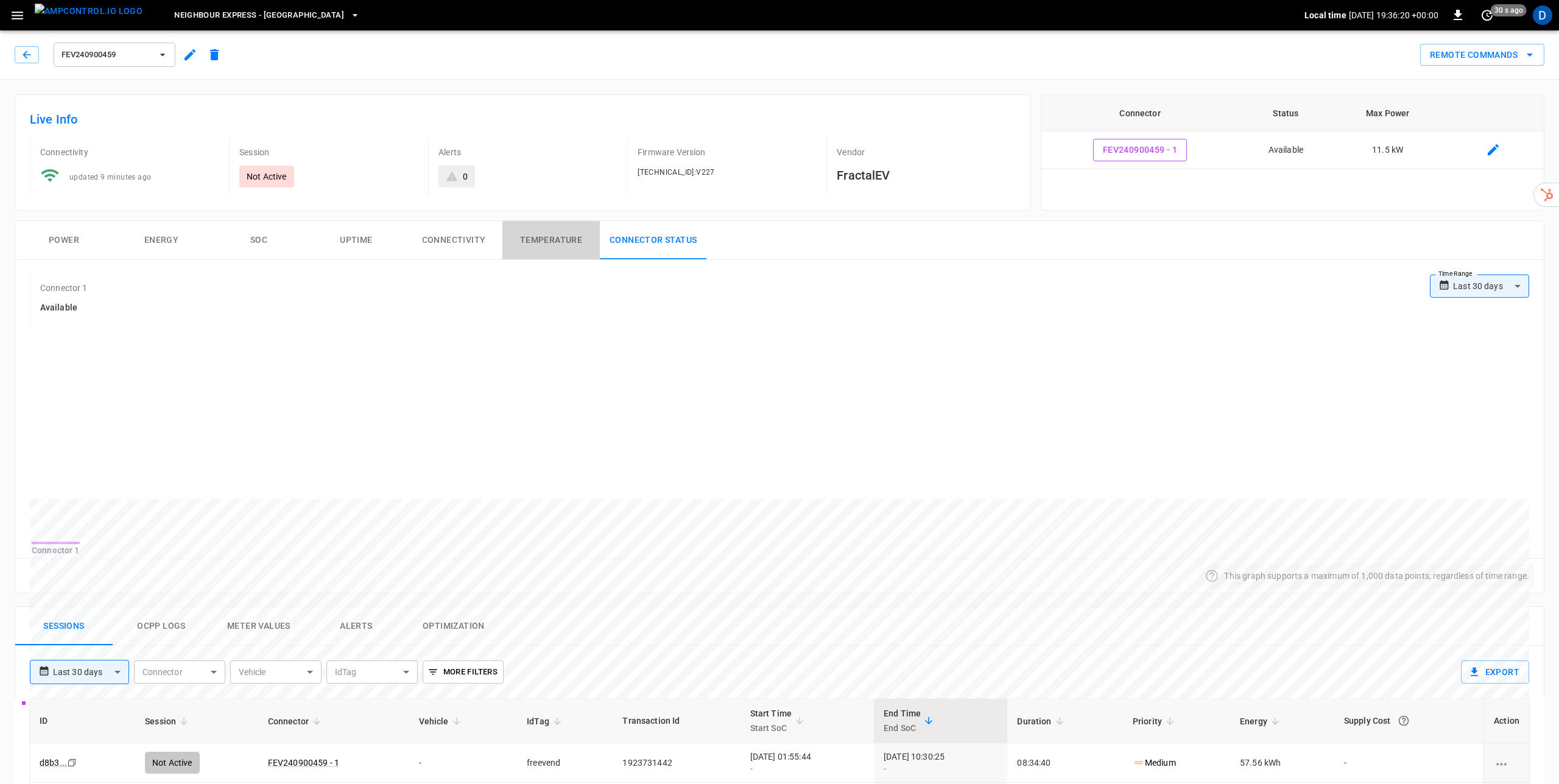
click at [554, 241] on button "Temperature" at bounding box center [551, 240] width 97 height 39
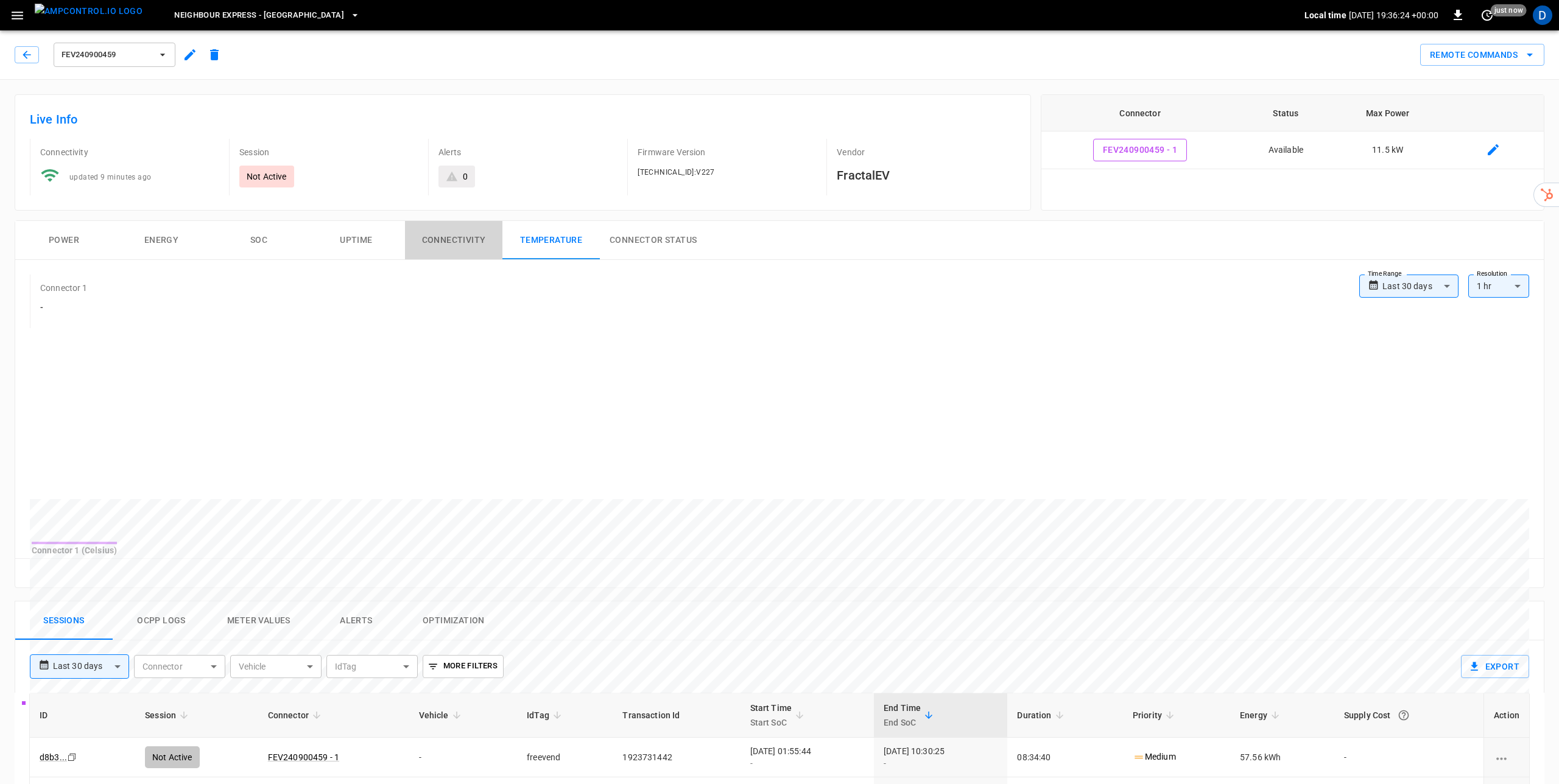
click at [462, 239] on button "Connectivity" at bounding box center [453, 240] width 97 height 39
click at [358, 247] on button "Uptime" at bounding box center [356, 240] width 97 height 39
click at [279, 239] on button "SOC" at bounding box center [258, 240] width 97 height 39
drag, startPoint x: 153, startPoint y: 242, endPoint x: 134, endPoint y: 244, distance: 19.1
click at [153, 242] on button "Energy" at bounding box center [161, 240] width 97 height 39
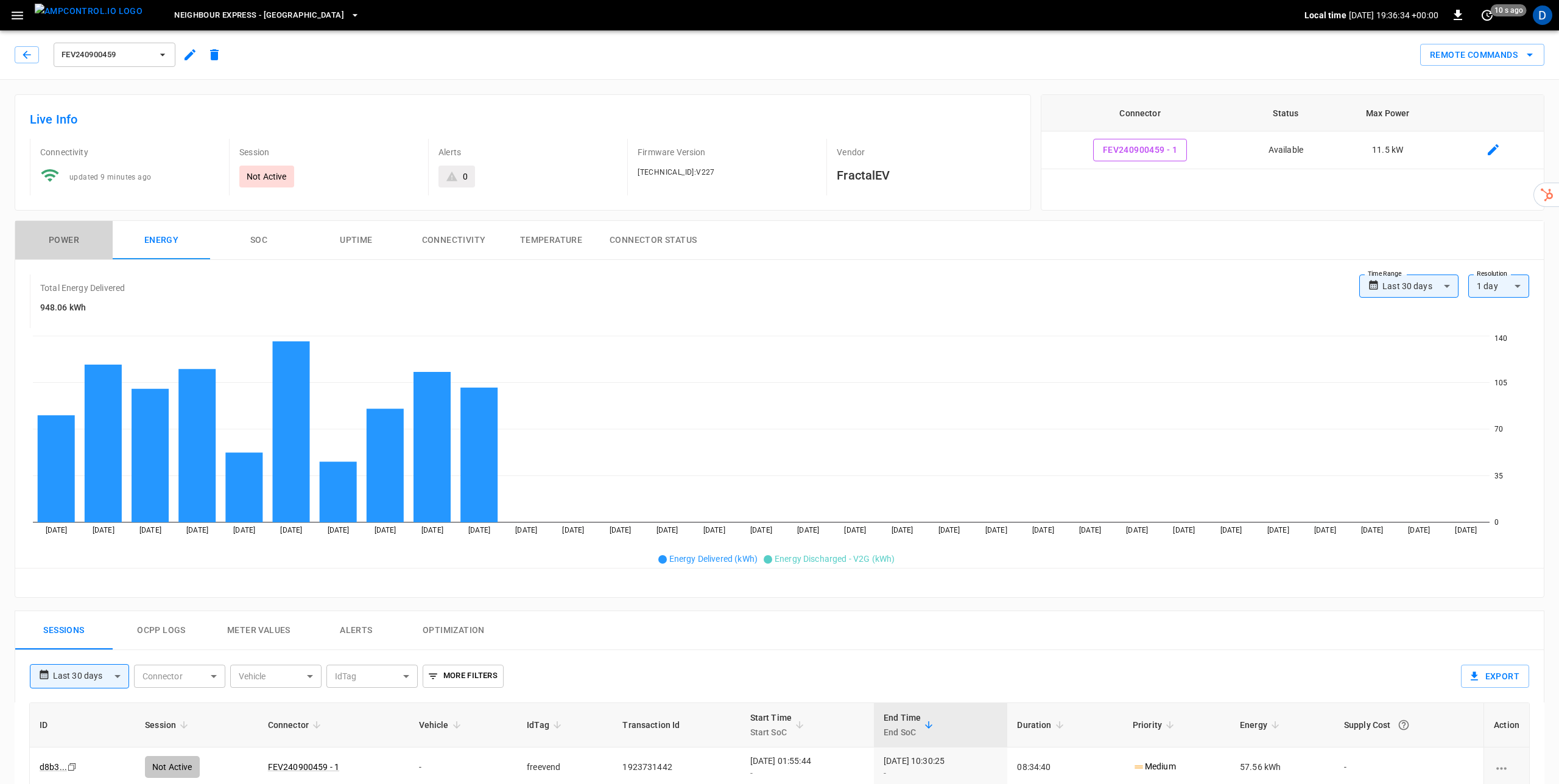
drag, startPoint x: 74, startPoint y: 245, endPoint x: 190, endPoint y: 246, distance: 116.0
click at [74, 245] on button "Power" at bounding box center [64, 240] width 97 height 39
